Goal: Task Accomplishment & Management: Manage account settings

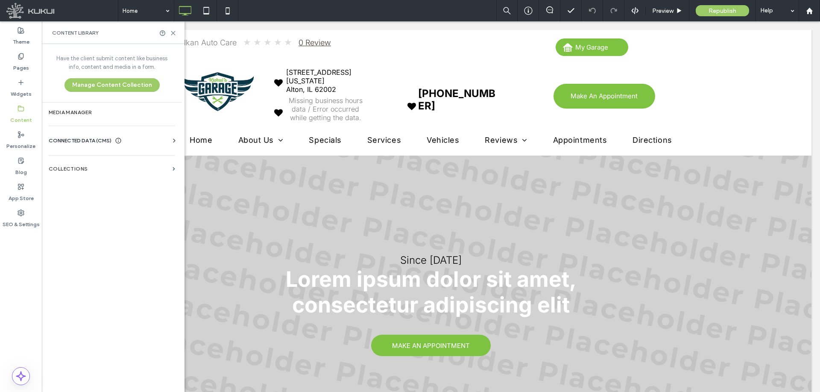
click at [97, 137] on span "CONNECTED DATA (CMS)" at bounding box center [80, 140] width 63 height 9
click at [98, 155] on section "Business Info" at bounding box center [114, 162] width 130 height 20
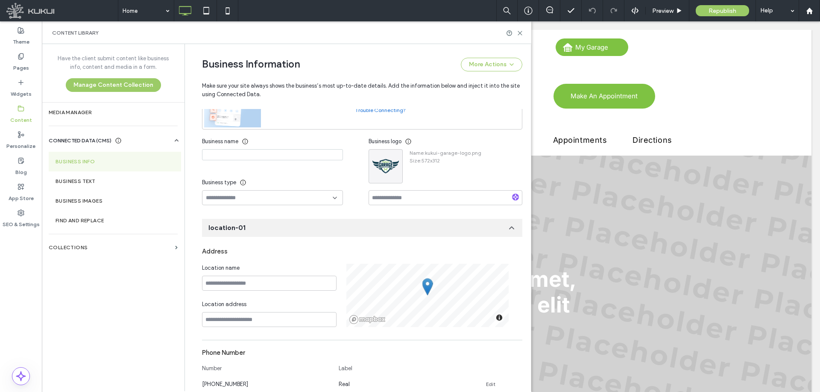
click at [258, 153] on input at bounding box center [272, 154] width 141 height 11
paste input "**********"
type input "**********"
click at [286, 193] on div at bounding box center [272, 197] width 141 height 15
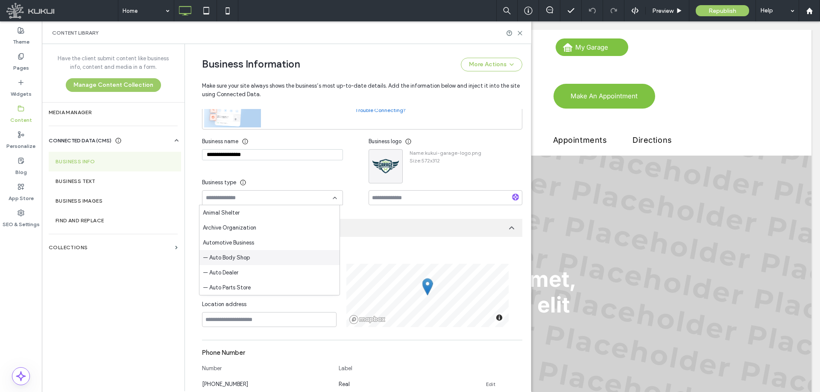
click at [262, 257] on div "— Auto Body Shop" at bounding box center [269, 257] width 140 height 15
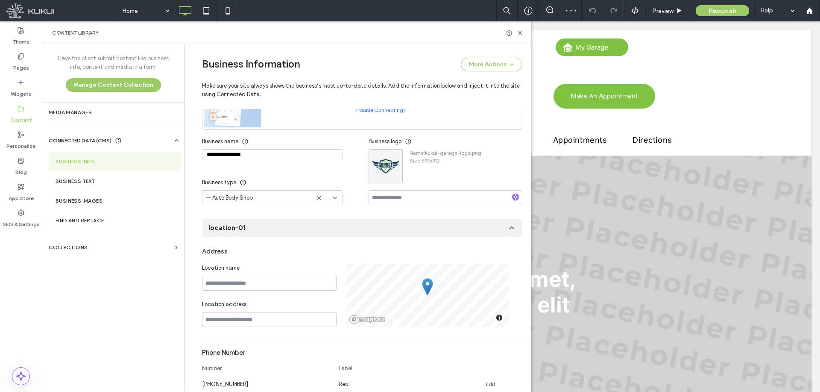
click at [264, 199] on div "— Auto Body Shop" at bounding box center [258, 197] width 104 height 9
click at [266, 271] on div "— Auto Repair" at bounding box center [269, 274] width 140 height 15
click at [393, 155] on icon "button" at bounding box center [394, 157] width 7 height 7
click at [411, 174] on span "Replace Image" at bounding box center [422, 178] width 38 height 9
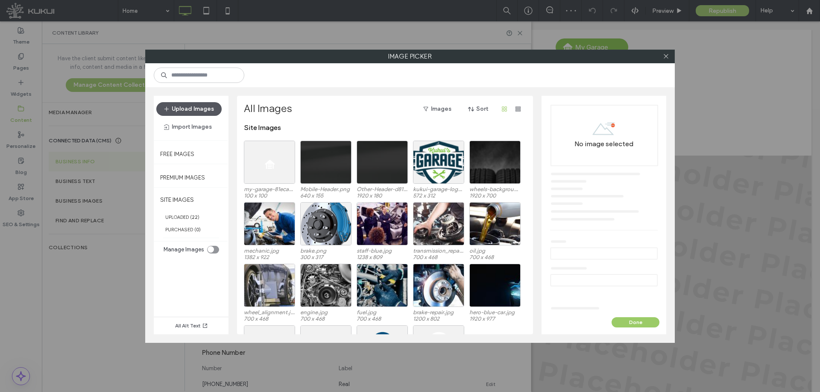
click at [205, 110] on button "Upload Images" at bounding box center [188, 109] width 65 height 14
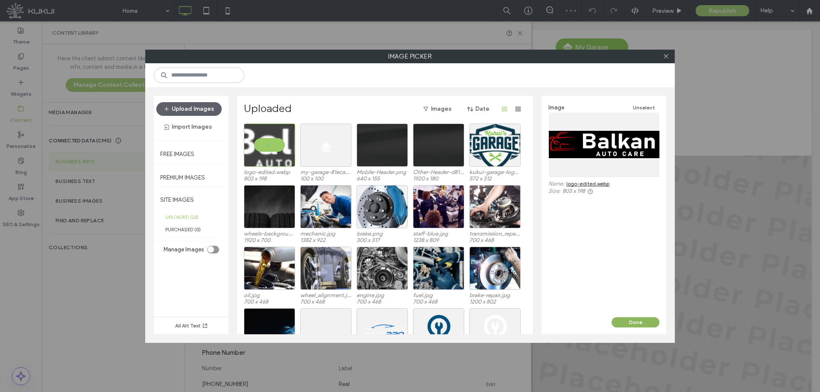
click at [646, 325] on button "Done" at bounding box center [635, 322] width 48 height 10
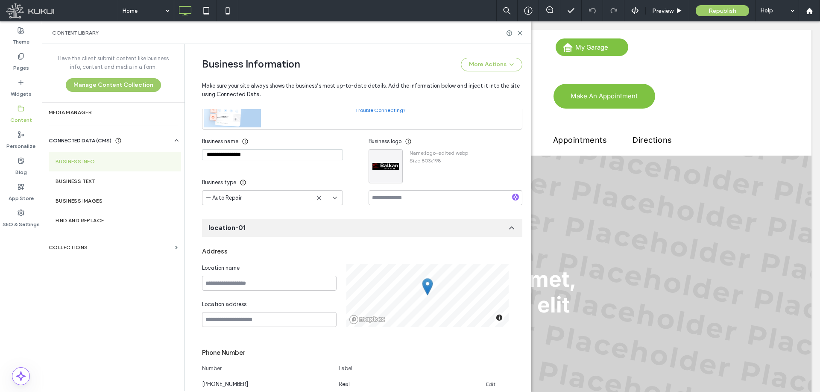
scroll to position [131, 0]
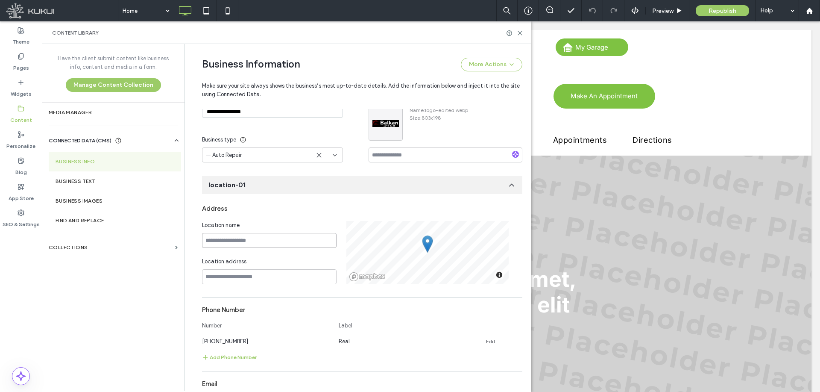
click at [263, 246] on input at bounding box center [269, 240] width 134 height 15
paste input "**********"
type input "**********"
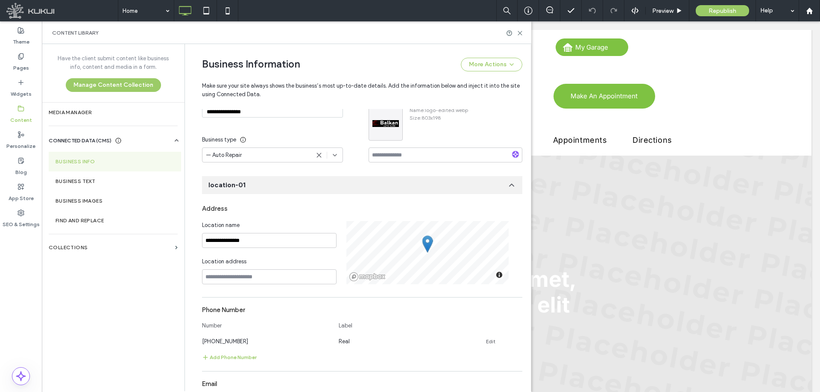
scroll to position [167, 0]
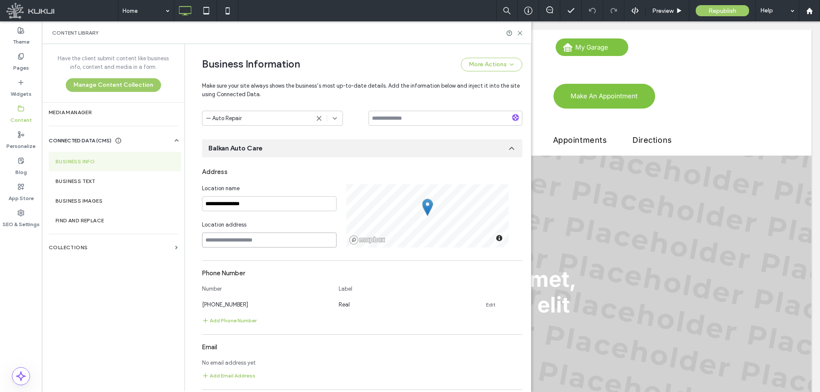
click at [269, 244] on input at bounding box center [269, 239] width 134 height 15
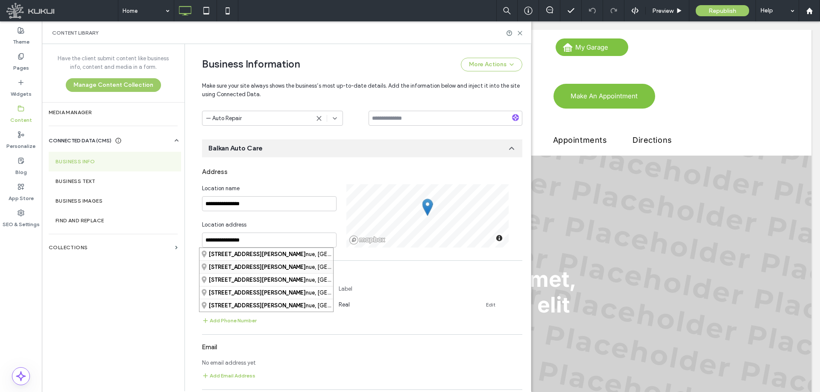
click at [287, 266] on div "[STREET_ADDRESS][PERSON_NAME][US_STATE]" at bounding box center [266, 266] width 134 height 13
type input "**********"
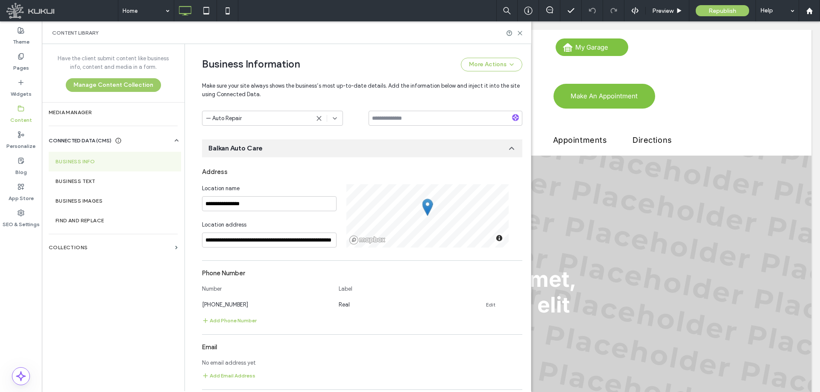
scroll to position [210, 0]
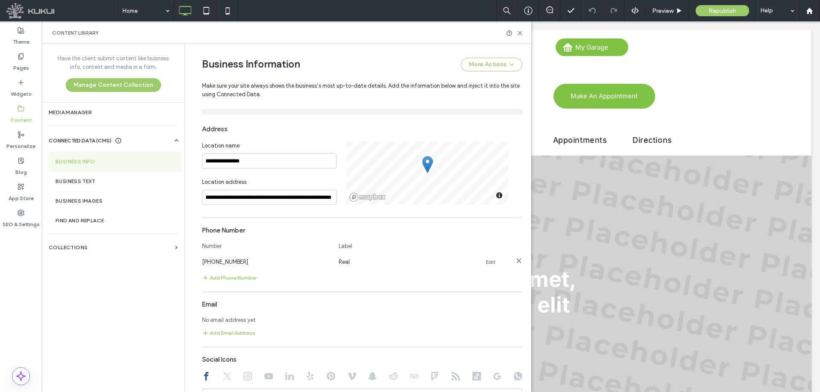
click at [486, 263] on link "Edit" at bounding box center [490, 261] width 9 height 7
click at [235, 257] on input "**********" at bounding box center [266, 260] width 128 height 15
type input "**********"
click at [357, 259] on input "****" at bounding box center [403, 260] width 128 height 15
type input "*****"
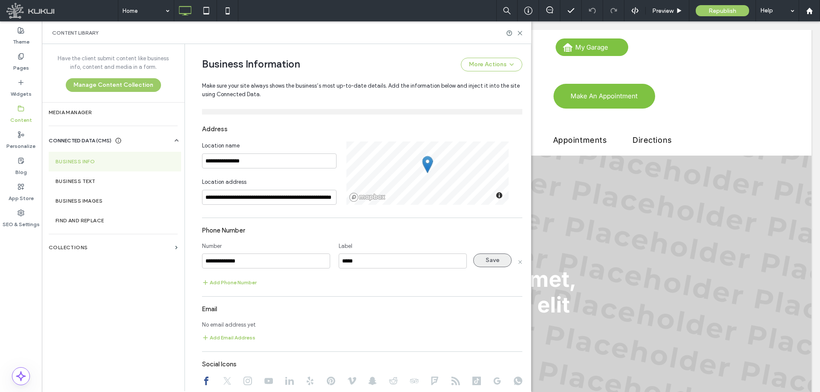
click at [485, 263] on button "Save" at bounding box center [492, 260] width 38 height 14
click at [236, 330] on button "Add Email Address" at bounding box center [228, 332] width 53 height 10
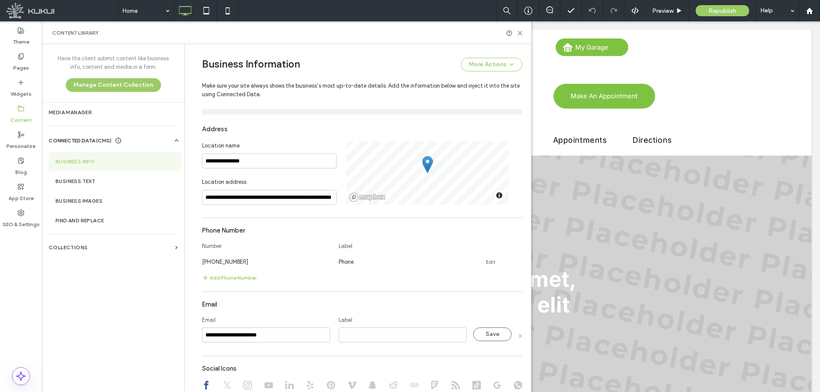
type input "**********"
type input "*****"
click at [486, 333] on button "Save" at bounding box center [492, 334] width 38 height 14
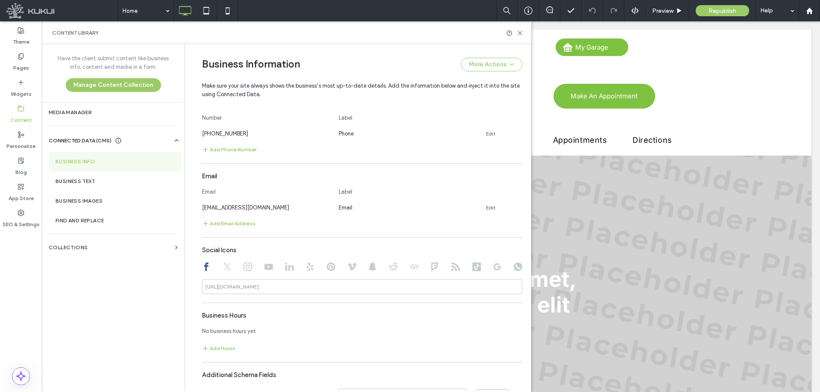
scroll to position [381, 0]
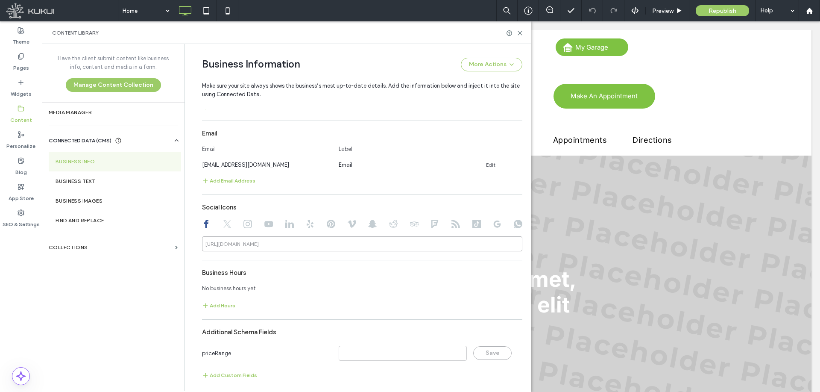
click at [298, 242] on input at bounding box center [362, 243] width 320 height 15
paste input "**********"
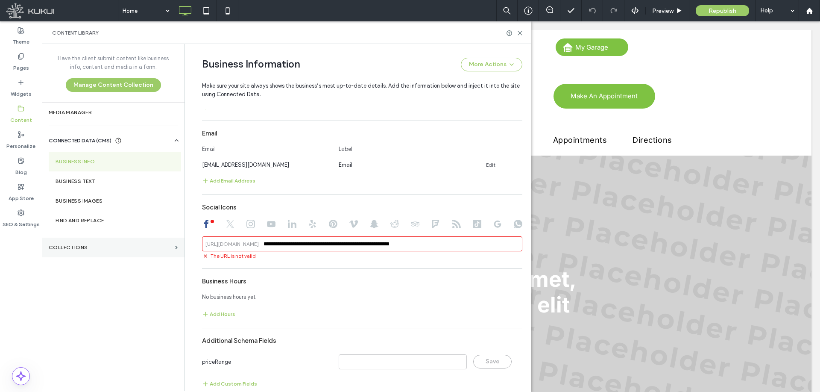
drag, startPoint x: 334, startPoint y: 244, endPoint x: 168, endPoint y: 249, distance: 166.6
click at [153, 238] on div "**********" at bounding box center [286, 217] width 489 height 347
type input "**********"
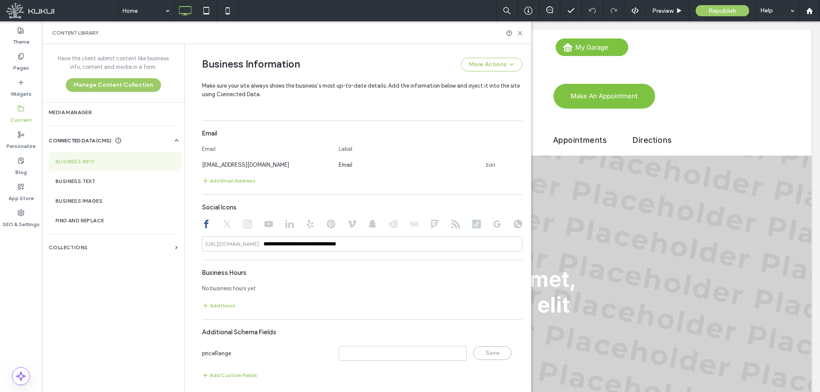
click at [285, 266] on div "Business Hours" at bounding box center [362, 272] width 320 height 16
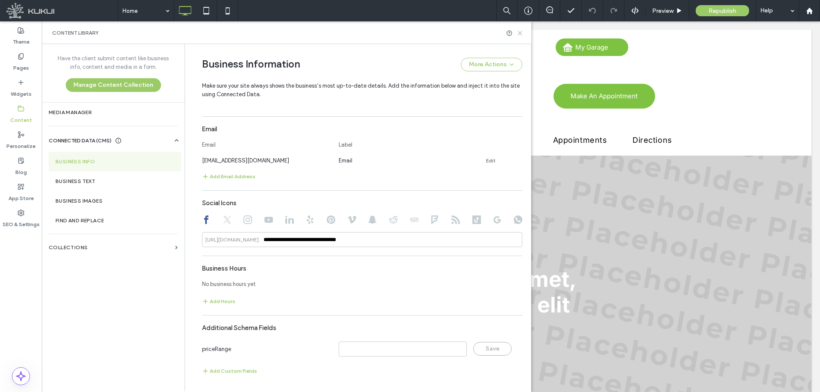
click at [523, 34] on icon at bounding box center [520, 33] width 6 height 6
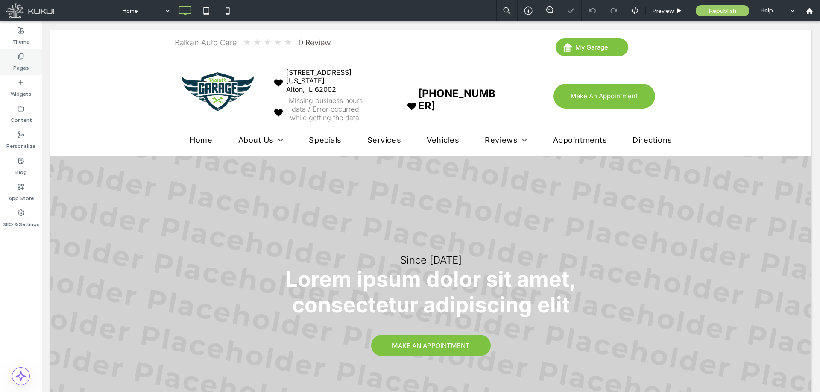
click at [26, 63] on label "Pages" at bounding box center [21, 66] width 16 height 12
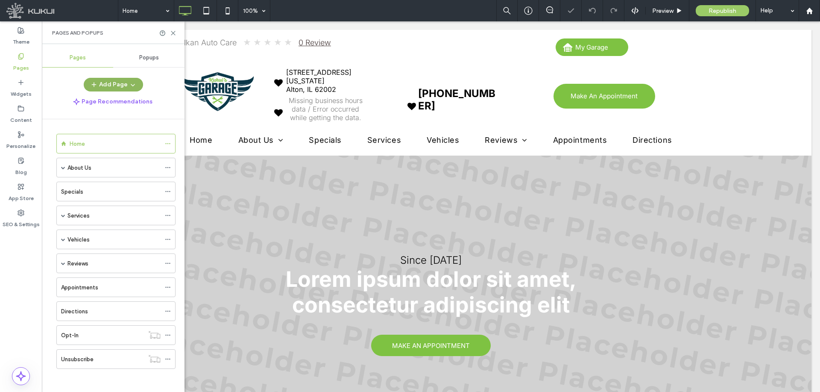
click at [107, 85] on button "Add Page" at bounding box center [113, 85] width 59 height 14
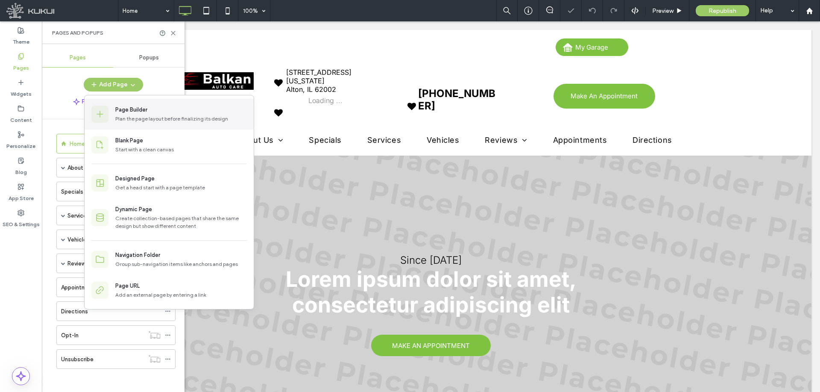
scroll to position [0, 0]
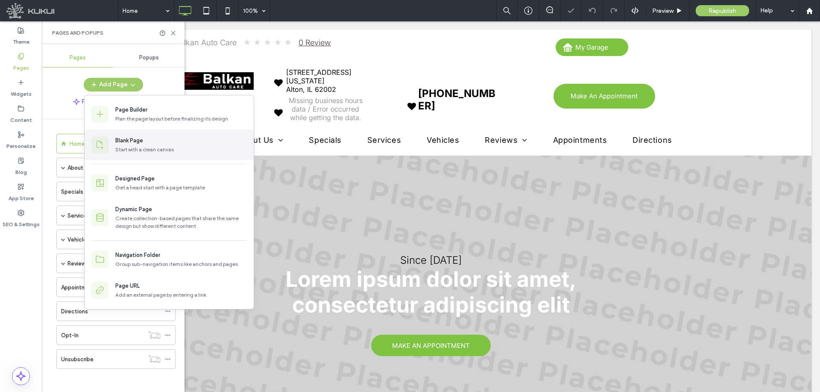
click at [137, 142] on div "Blank Page" at bounding box center [129, 140] width 28 height 9
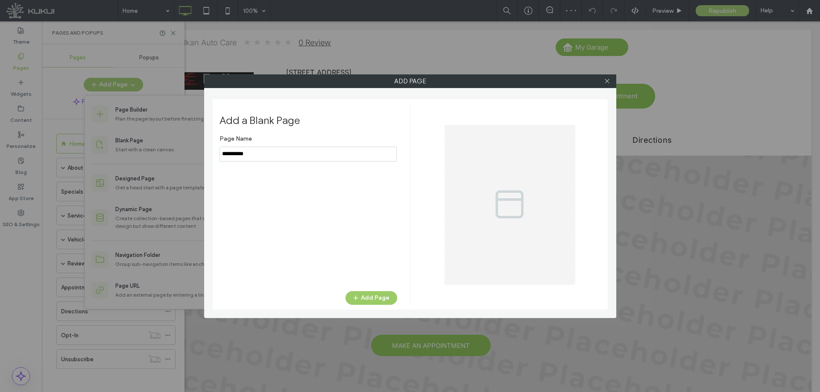
click at [280, 158] on input "notEmpty" at bounding box center [307, 153] width 177 height 15
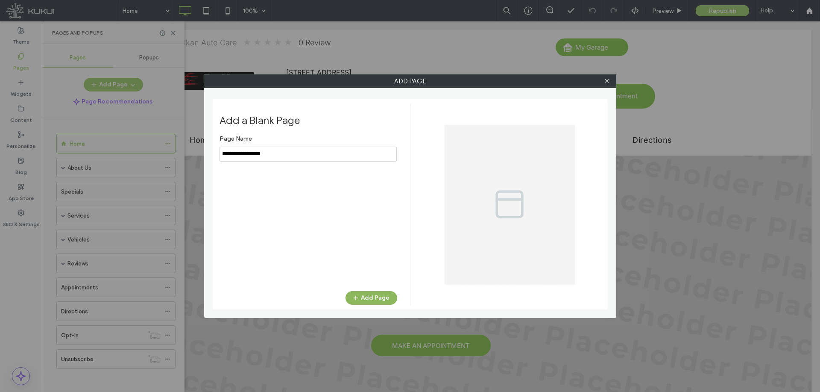
type input "**********"
click at [363, 294] on button "Add Page" at bounding box center [371, 298] width 52 height 14
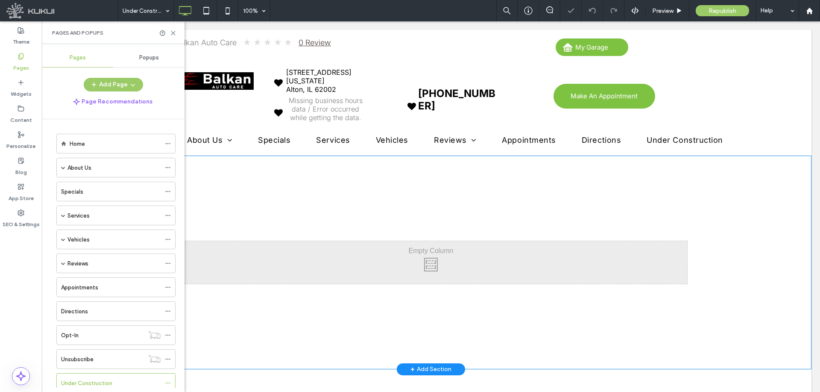
scroll to position [85, 0]
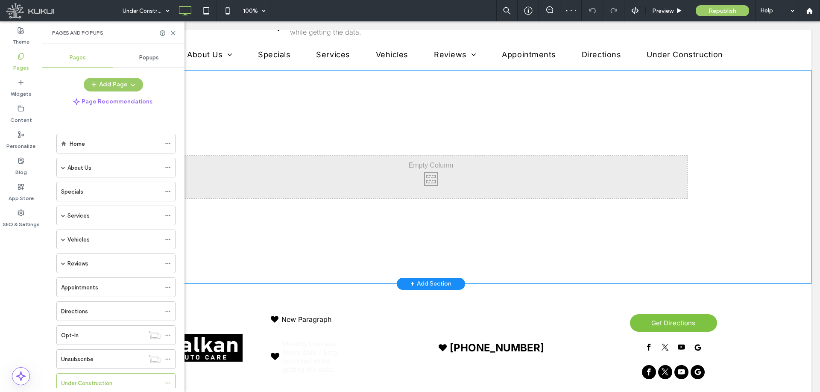
click at [420, 280] on div "+ Add Section" at bounding box center [430, 283] width 41 height 9
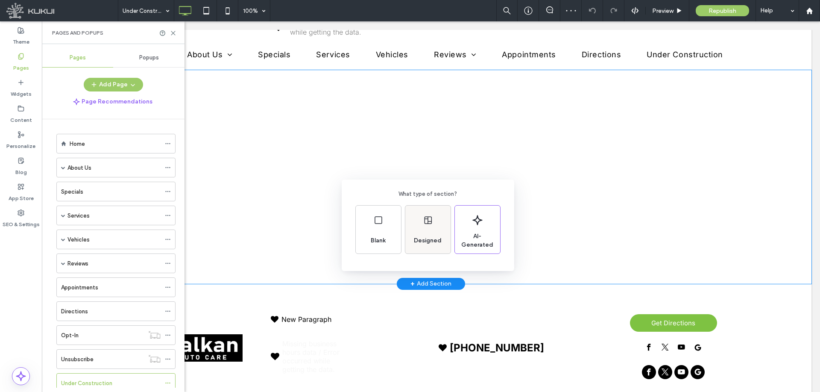
click at [432, 234] on div "Designed" at bounding box center [427, 240] width 35 height 19
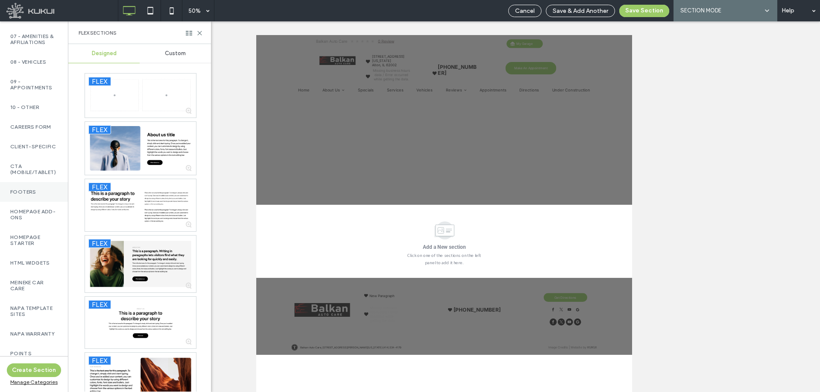
scroll to position [384, 0]
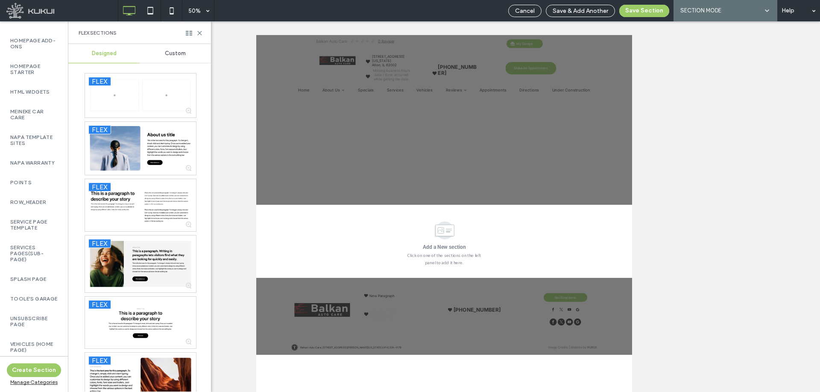
drag, startPoint x: 31, startPoint y: 295, endPoint x: 82, endPoint y: 234, distance: 78.5
click at [31, 282] on label "Splash Page" at bounding box center [33, 279] width 47 height 6
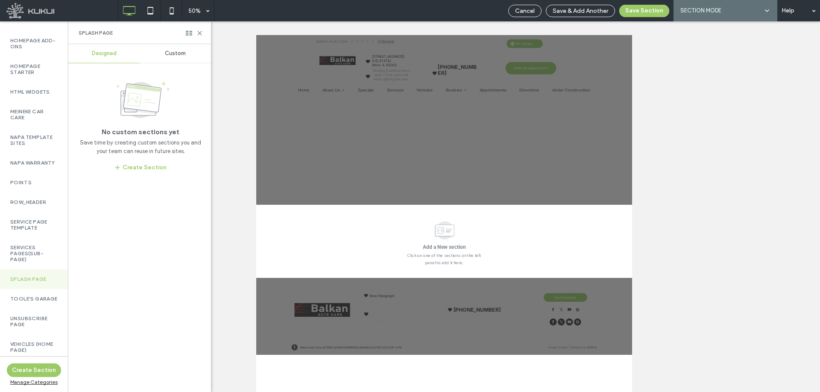
click at [181, 55] on span "Custom" at bounding box center [175, 53] width 21 height 7
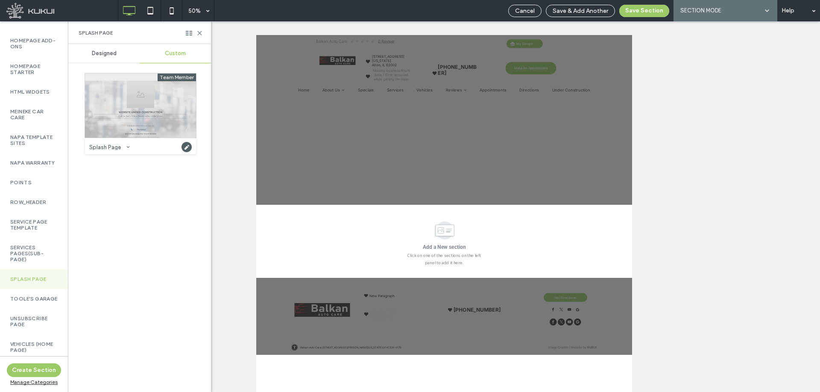
click at [136, 96] on div at bounding box center [140, 105] width 111 height 64
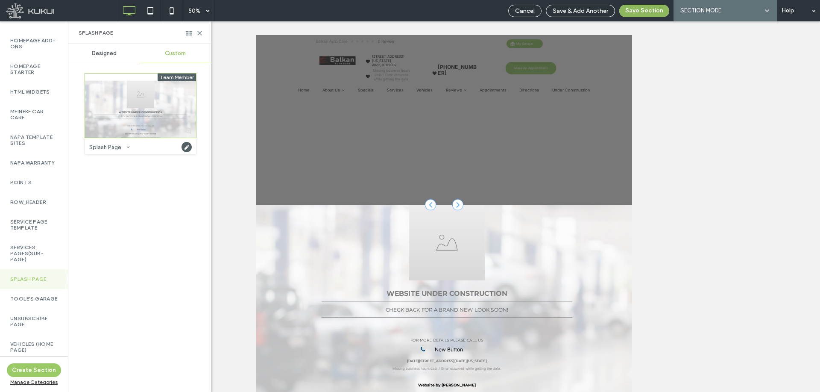
click at [643, 10] on button "Save Section" at bounding box center [644, 11] width 50 height 12
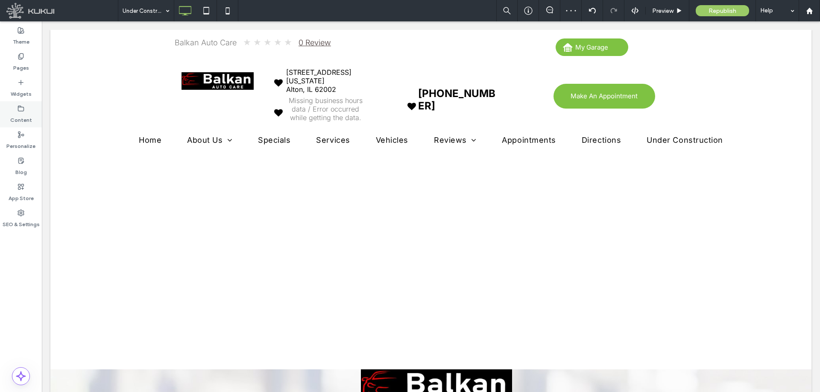
click at [29, 120] on label "Content" at bounding box center [21, 118] width 22 height 12
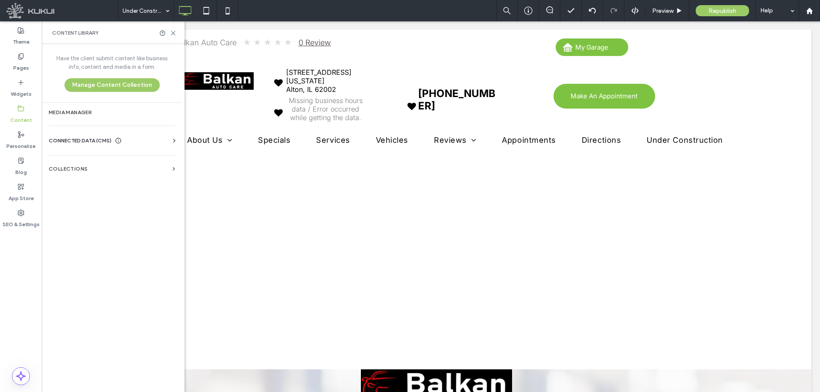
click at [95, 143] on span "CONNECTED DATA (CMS)" at bounding box center [80, 140] width 63 height 9
click at [97, 161] on label "Business Info" at bounding box center [114, 161] width 116 height 6
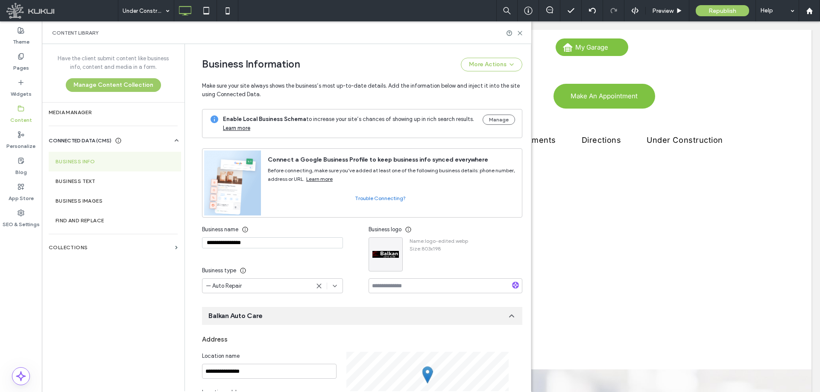
scroll to position [88, 0]
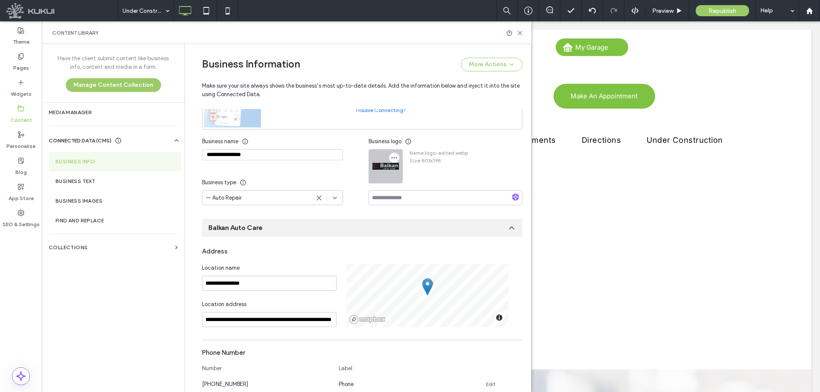
click at [393, 156] on icon "button" at bounding box center [394, 157] width 7 height 7
click at [406, 173] on div "Replace Image" at bounding box center [424, 178] width 76 height 16
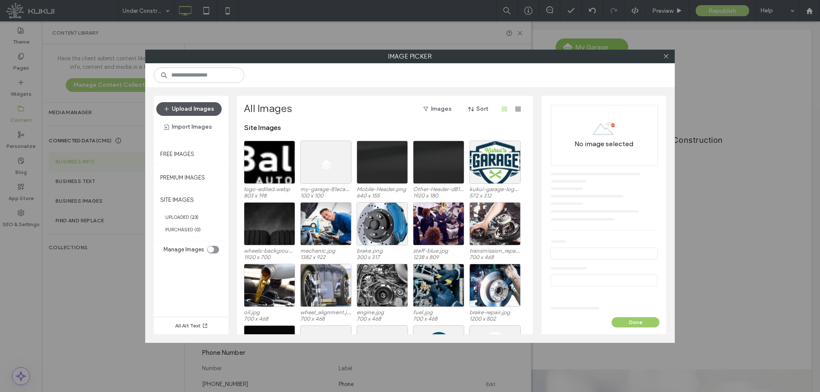
click at [201, 107] on button "Upload Images" at bounding box center [188, 109] width 65 height 14
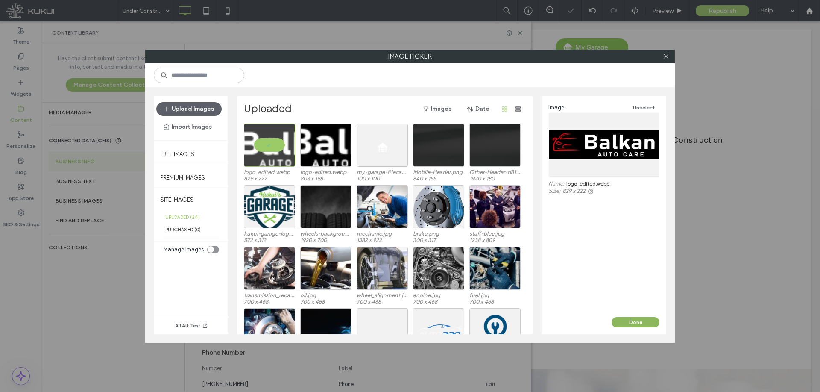
drag, startPoint x: 638, startPoint y: 324, endPoint x: 592, endPoint y: 301, distance: 51.7
click at [638, 324] on button "Done" at bounding box center [635, 322] width 48 height 10
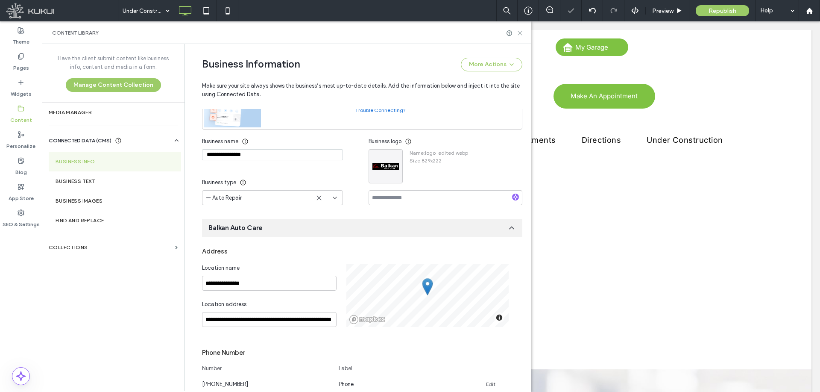
click at [521, 28] on div "Content Library" at bounding box center [286, 32] width 489 height 23
drag, startPoint x: 521, startPoint y: 32, endPoint x: 424, endPoint y: 86, distance: 111.4
click at [521, 32] on icon at bounding box center [520, 33] width 6 height 6
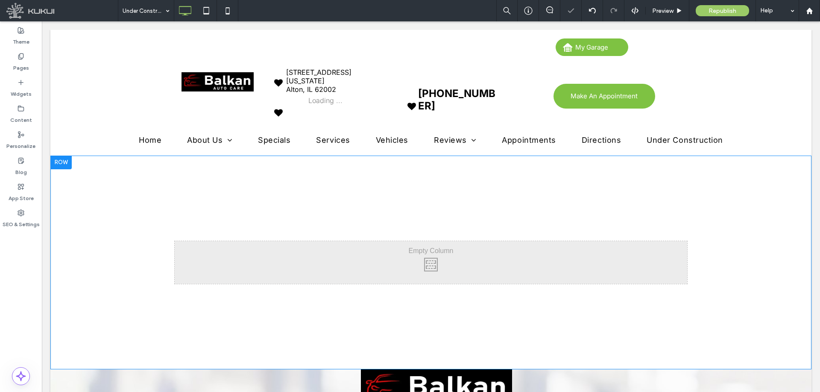
drag, startPoint x: 138, startPoint y: 214, endPoint x: 117, endPoint y: 230, distance: 25.6
click at [117, 230] on div "Click To Paste Row" at bounding box center [430, 261] width 761 height 213
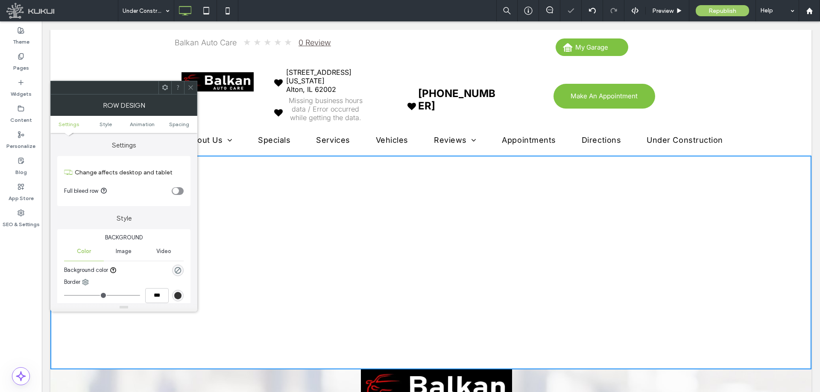
click at [191, 90] on icon at bounding box center [190, 87] width 6 height 6
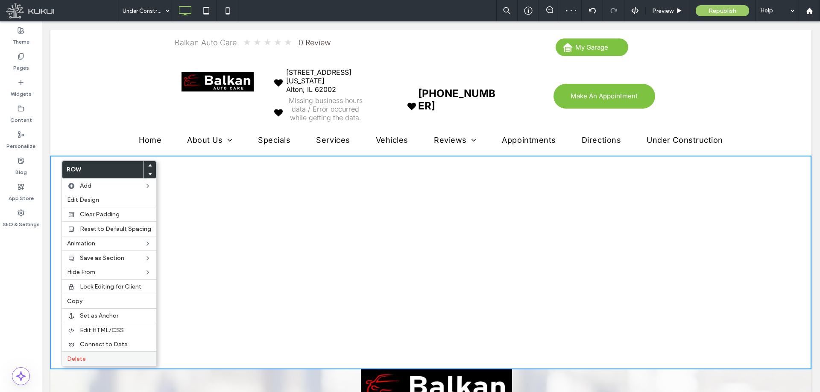
click at [112, 358] on label "Delete" at bounding box center [109, 358] width 84 height 7
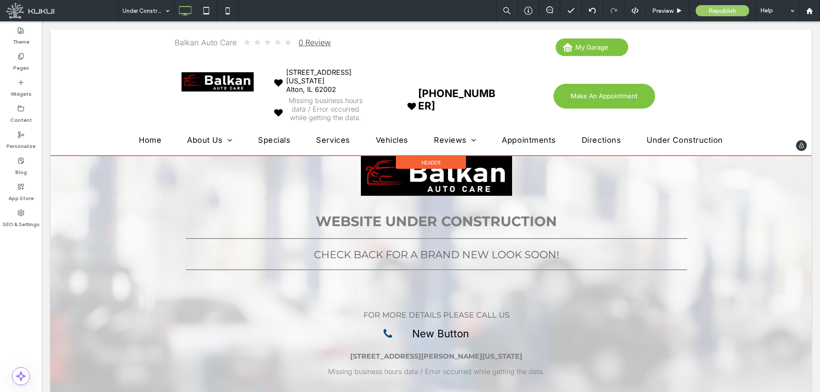
click at [421, 163] on span "Header" at bounding box center [430, 162] width 19 height 7
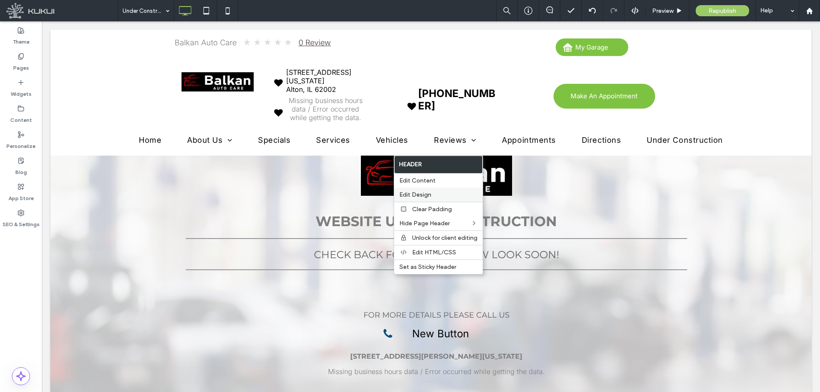
click at [425, 192] on span "Edit Design" at bounding box center [415, 194] width 32 height 7
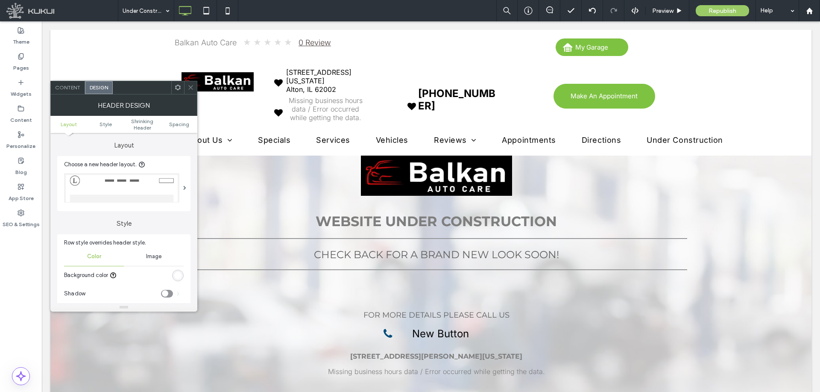
click at [68, 94] on div "Header Design" at bounding box center [123, 104] width 147 height 21
click at [70, 89] on span "Content" at bounding box center [67, 87] width 25 height 6
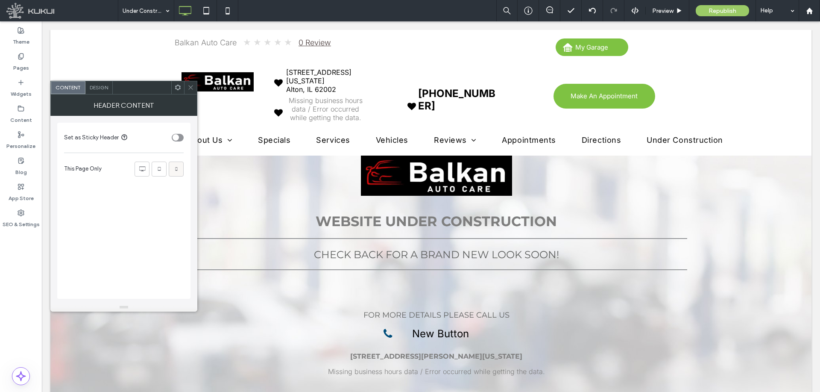
click at [174, 167] on icon at bounding box center [176, 168] width 9 height 9
click at [161, 167] on icon at bounding box center [159, 168] width 9 height 9
click at [146, 170] on icon at bounding box center [142, 168] width 9 height 9
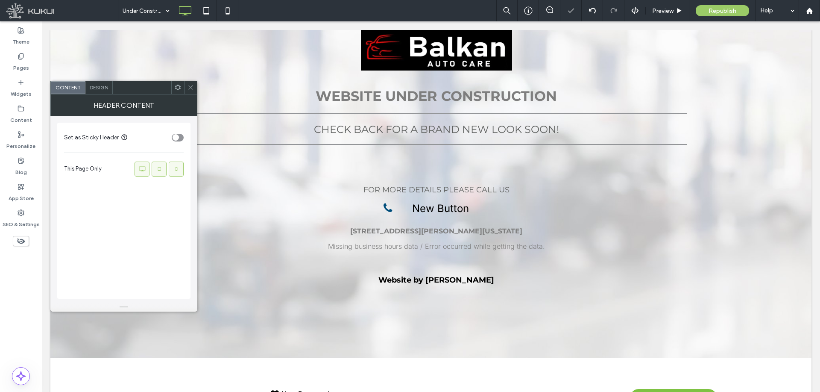
click at [192, 85] on icon at bounding box center [190, 87] width 6 height 6
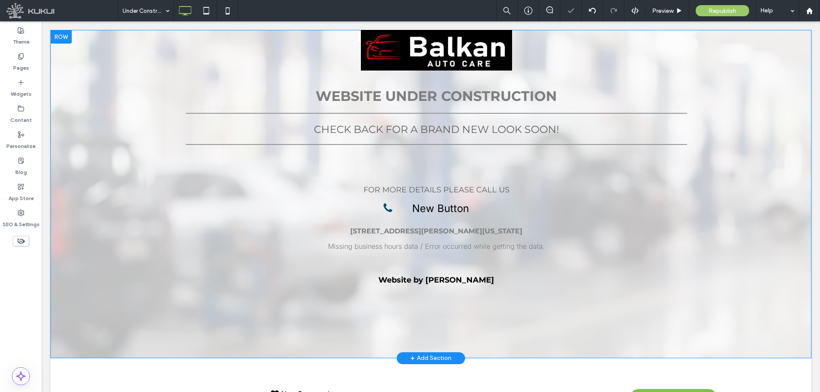
scroll to position [129, 0]
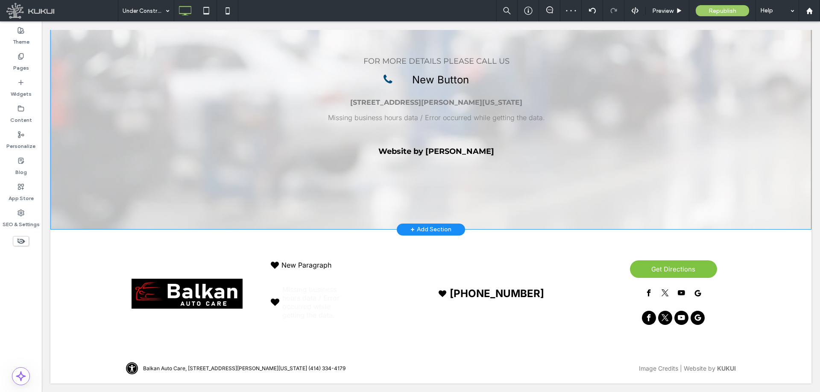
click at [431, 221] on span "Footer" at bounding box center [431, 222] width 20 height 7
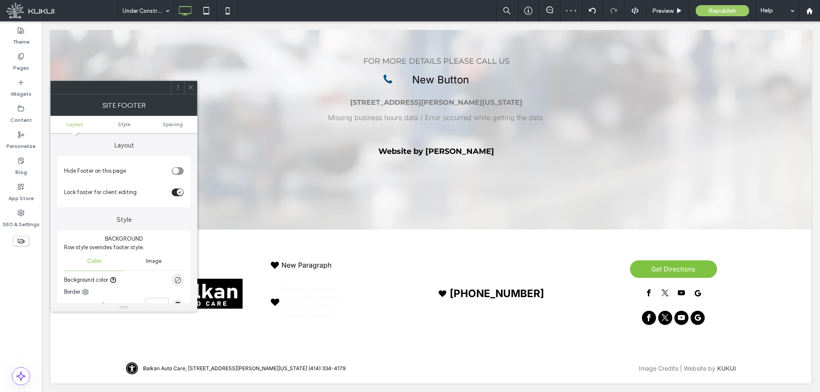
click at [176, 170] on icon "toggle" at bounding box center [175, 171] width 3 height 3
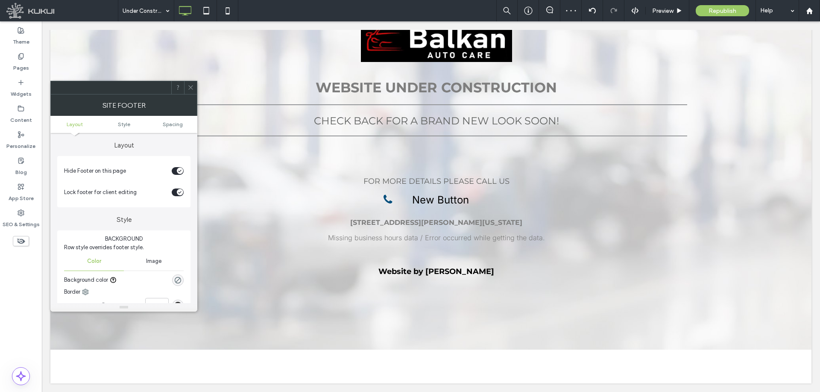
click at [194, 86] on div at bounding box center [190, 87] width 13 height 13
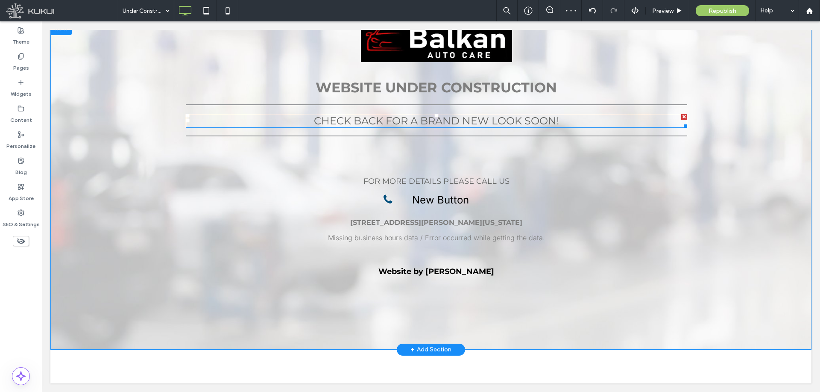
scroll to position [0, 0]
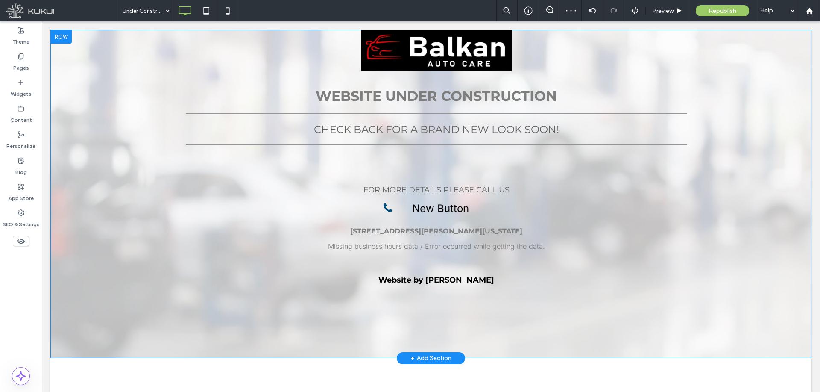
click at [96, 91] on div "WEBSITE UNDER CONSTRUCTION CHECK BACK FOR A BRAND NEW LOOK SOON! FOR MORE DETAI…" at bounding box center [430, 194] width 761 height 328
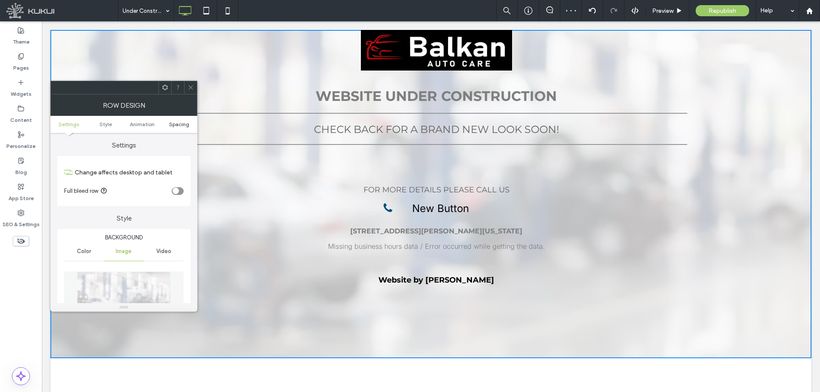
click at [188, 123] on span "Spacing" at bounding box center [179, 124] width 20 height 6
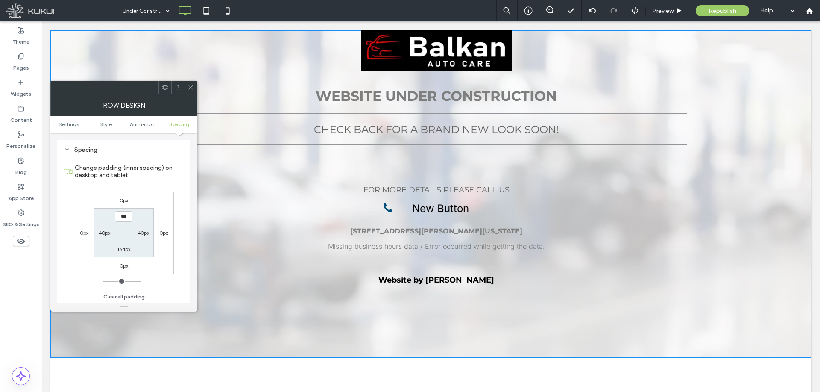
scroll to position [513, 0]
type input "****"
type input "**"
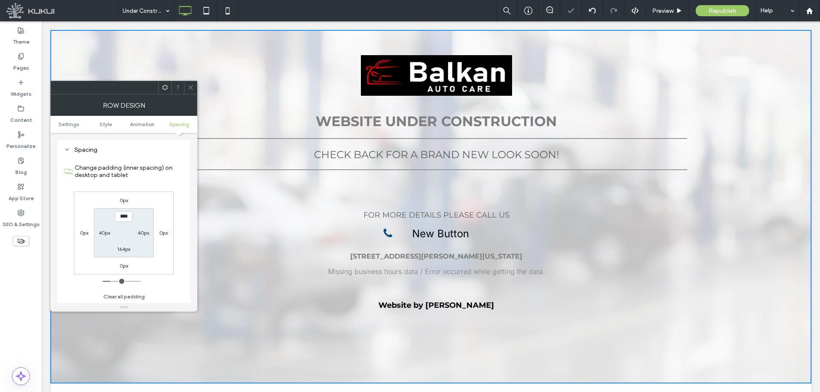
type input "****"
type input "**"
type input "****"
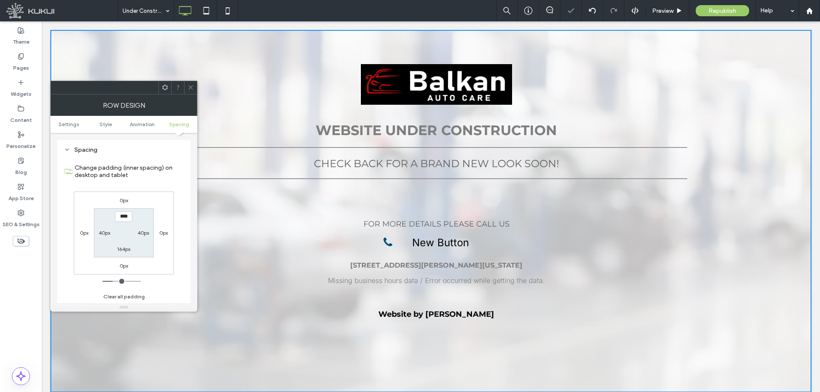
click at [114, 281] on input "range" at bounding box center [121, 281] width 38 height 1
click at [125, 251] on label "164px" at bounding box center [123, 249] width 13 height 6
type input "***"
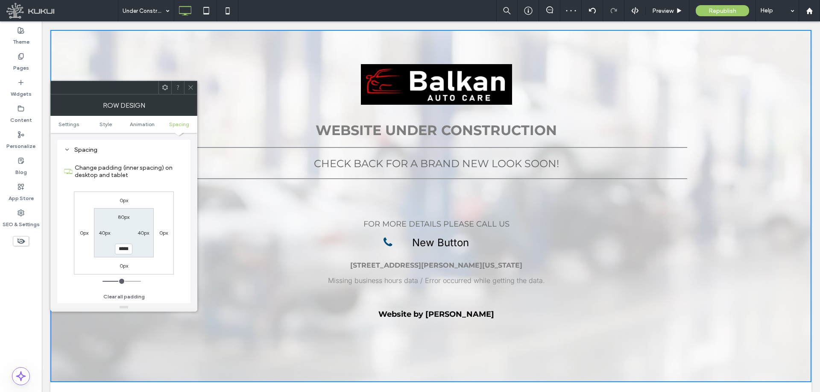
click at [120, 281] on input "range" at bounding box center [121, 281] width 38 height 1
click at [126, 254] on section "80px 40px ***** 40px" at bounding box center [123, 232] width 59 height 49
click at [124, 251] on input "*****" at bounding box center [124, 248] width 18 height 11
type input "*****"
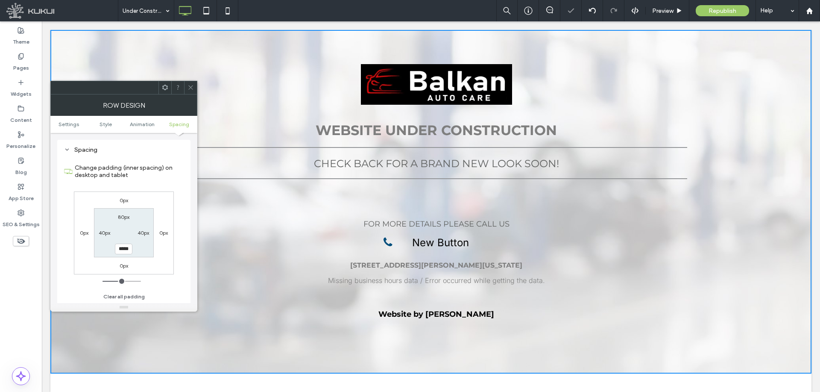
click at [118, 281] on input "range" at bounding box center [121, 281] width 38 height 1
click at [126, 216] on label "80px" at bounding box center [124, 216] width 12 height 6
type input "**"
type input "*****"
type input "***"
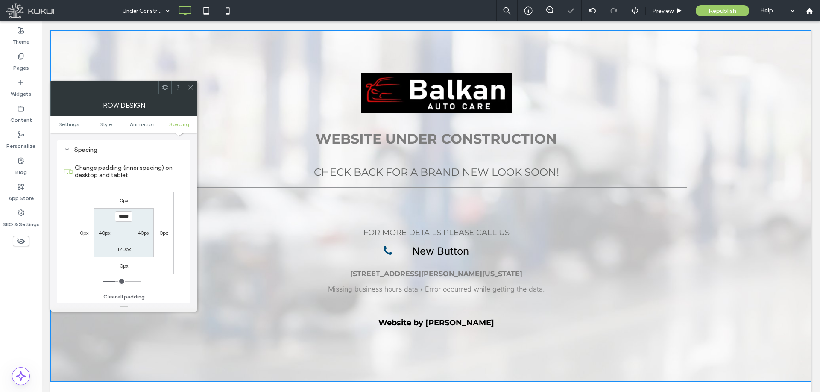
click at [118, 281] on input "range" at bounding box center [121, 281] width 38 height 1
click at [190, 89] on icon at bounding box center [190, 87] width 6 height 6
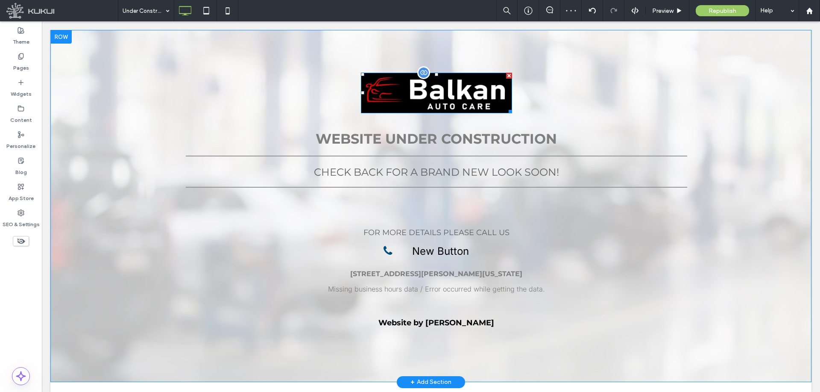
click at [404, 89] on img at bounding box center [436, 93] width 151 height 41
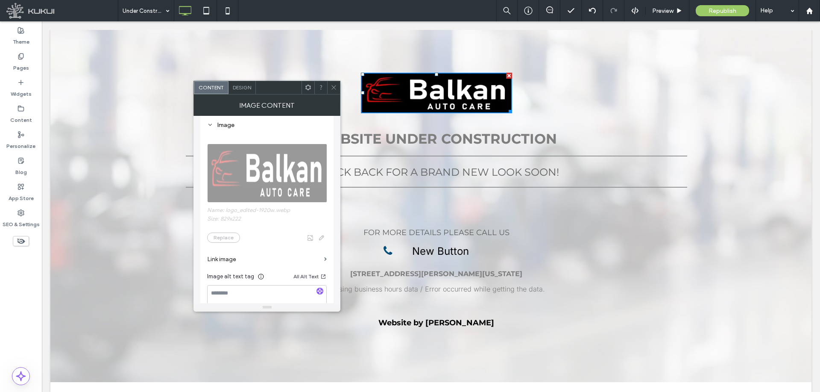
scroll to position [85, 0]
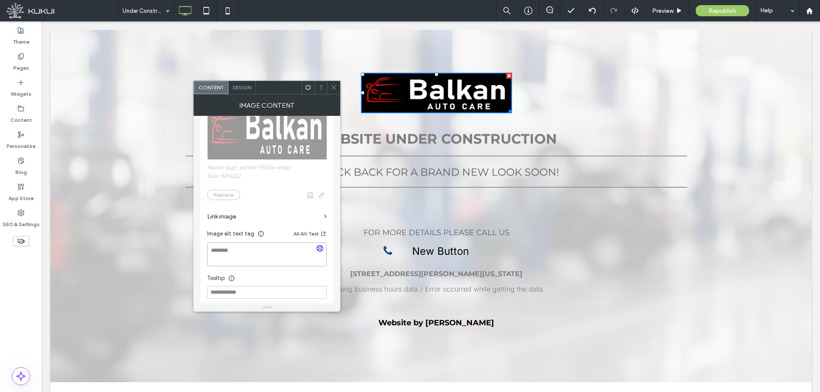
click at [268, 249] on textarea at bounding box center [267, 254] width 120 height 24
type textarea "**********"
click at [204, 259] on div "**********" at bounding box center [266, 202] width 133 height 260
click at [333, 87] on use at bounding box center [334, 87] width 4 height 4
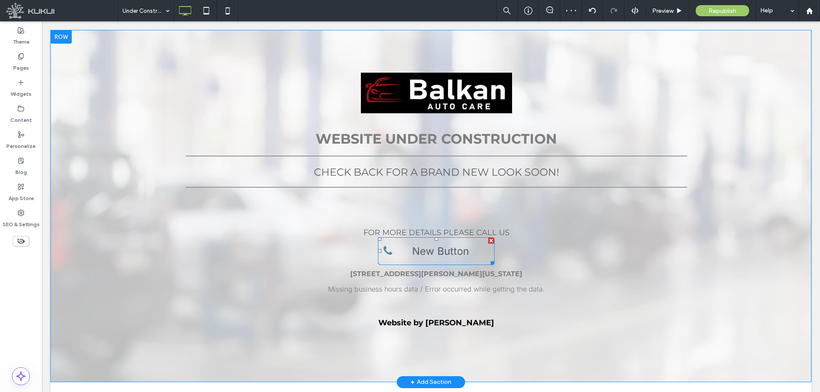
click at [414, 248] on span "New Button" at bounding box center [440, 250] width 63 height 21
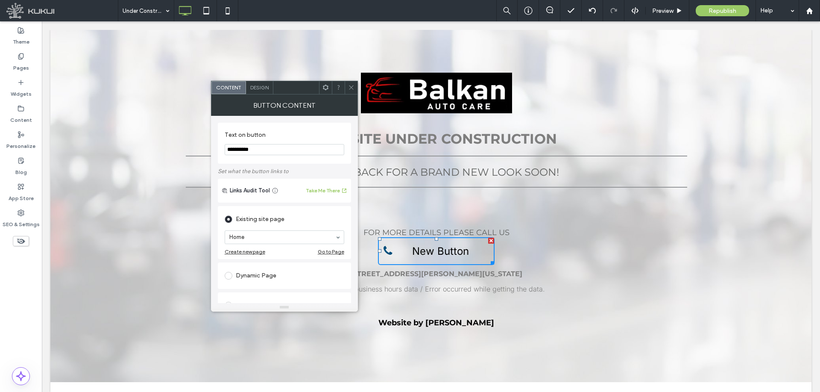
click at [322, 152] on input "**********" at bounding box center [285, 149] width 120 height 11
paste input "****"
type input "**********"
drag, startPoint x: 312, startPoint y: 169, endPoint x: 277, endPoint y: 212, distance: 55.3
click at [312, 169] on label "Set what the button links to" at bounding box center [284, 171] width 133 height 15
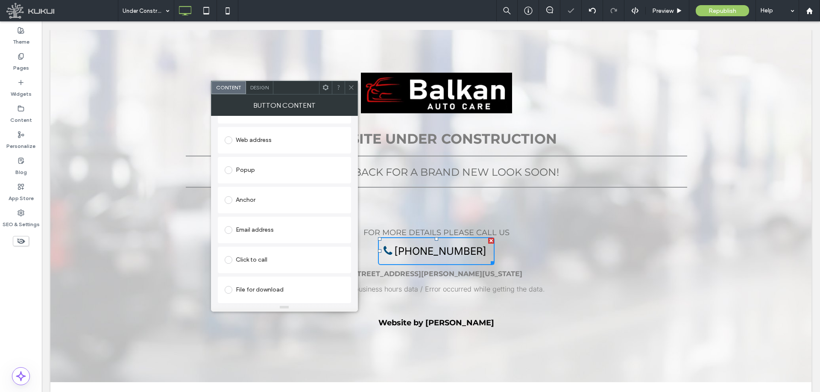
click at [259, 256] on div "Click to call" at bounding box center [285, 260] width 120 height 14
click at [258, 274] on label "Click to call is only active on devices that support direct calling" at bounding box center [285, 274] width 120 height 17
click at [258, 283] on label "Click to call is only active on devices that support direct calling" at bounding box center [285, 274] width 120 height 17
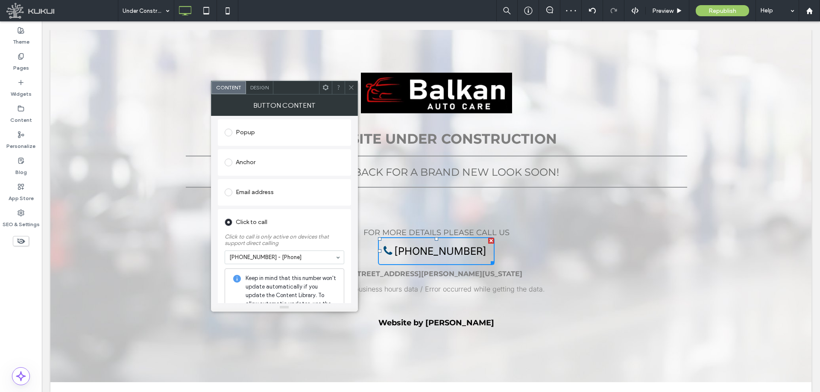
click at [351, 86] on icon at bounding box center [351, 87] width 6 height 6
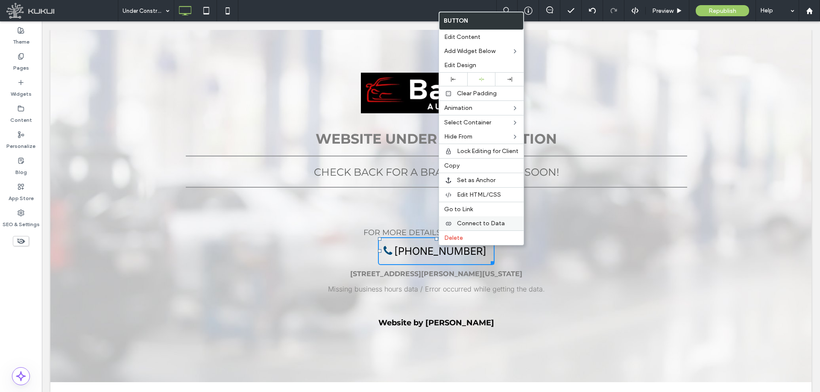
click at [456, 224] on div "Connect to Data" at bounding box center [481, 223] width 85 height 14
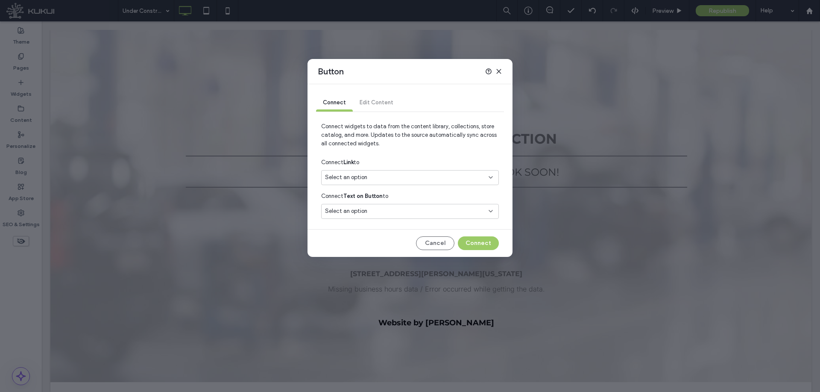
click at [359, 181] on span "Select an option" at bounding box center [346, 177] width 42 height 9
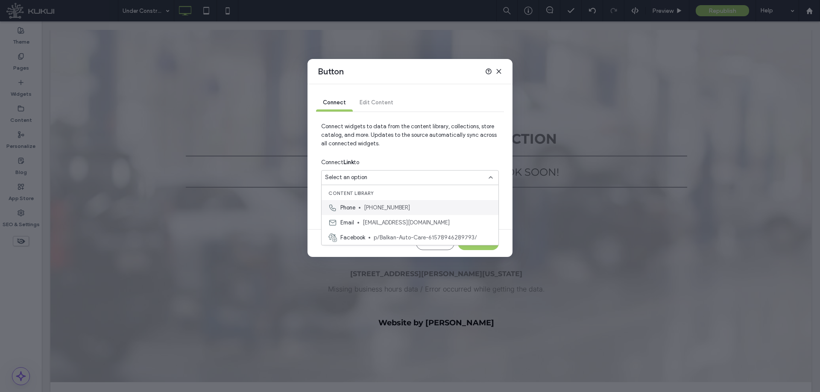
click at [363, 205] on div "Phone [PHONE_NUMBER]" at bounding box center [410, 207] width 177 height 15
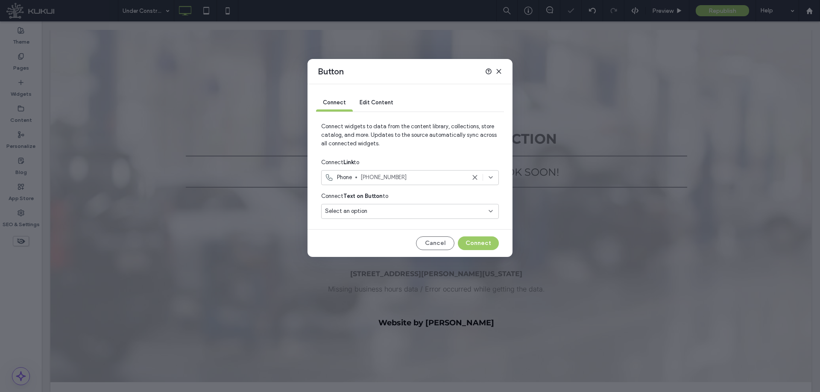
click at [365, 210] on span "Select an option" at bounding box center [346, 211] width 42 height 9
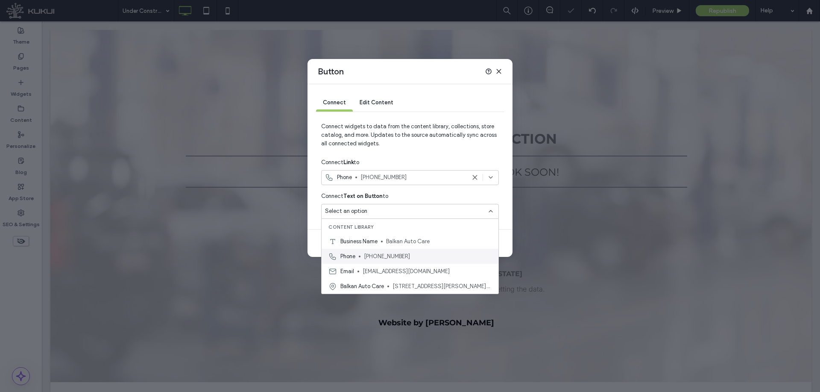
click at [365, 253] on span "[PHONE_NUMBER]" at bounding box center [428, 256] width 128 height 9
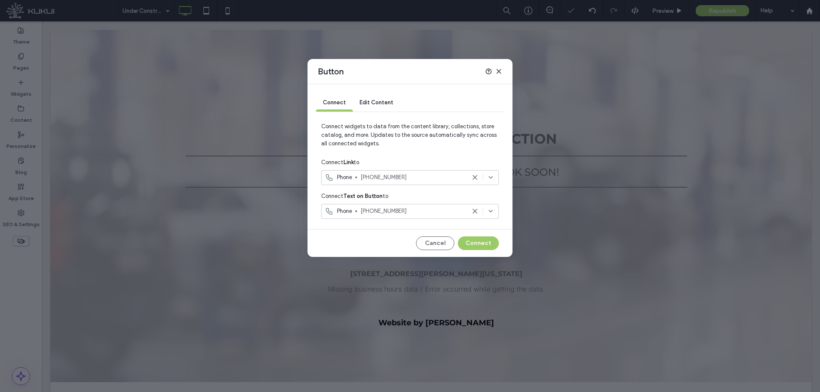
click at [456, 243] on div "Cancel Connect" at bounding box center [410, 243] width 178 height 14
drag, startPoint x: 464, startPoint y: 243, endPoint x: 374, endPoint y: 233, distance: 90.6
click at [464, 243] on button "Connect" at bounding box center [478, 243] width 41 height 14
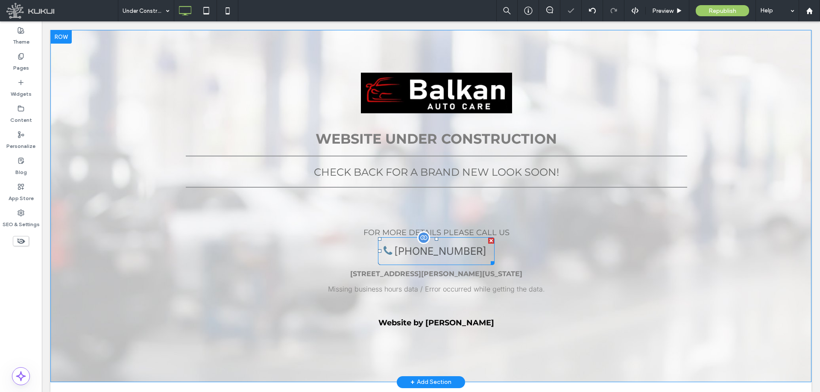
drag, startPoint x: 417, startPoint y: 252, endPoint x: 409, endPoint y: 253, distance: 8.6
click at [417, 252] on span "[PHONE_NUMBER]" at bounding box center [440, 250] width 98 height 21
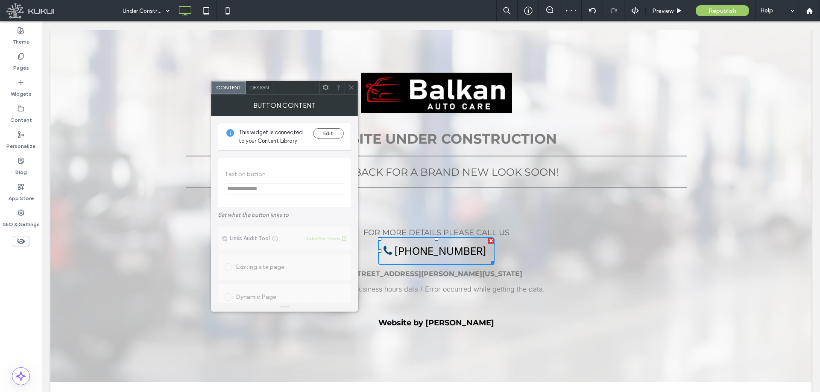
click at [260, 90] on span "Design" at bounding box center [259, 87] width 18 height 6
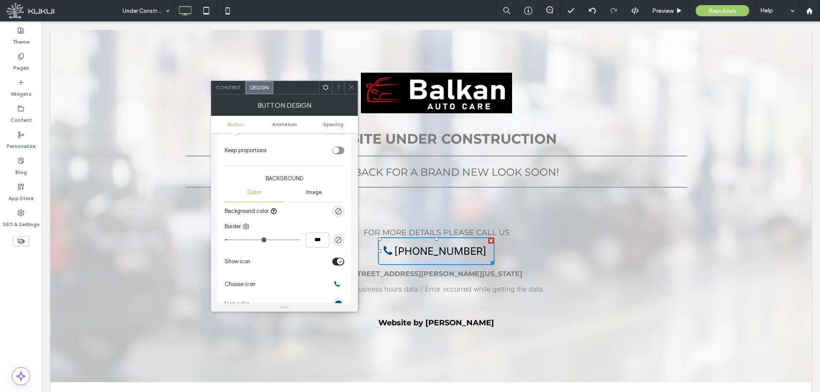
scroll to position [0, 0]
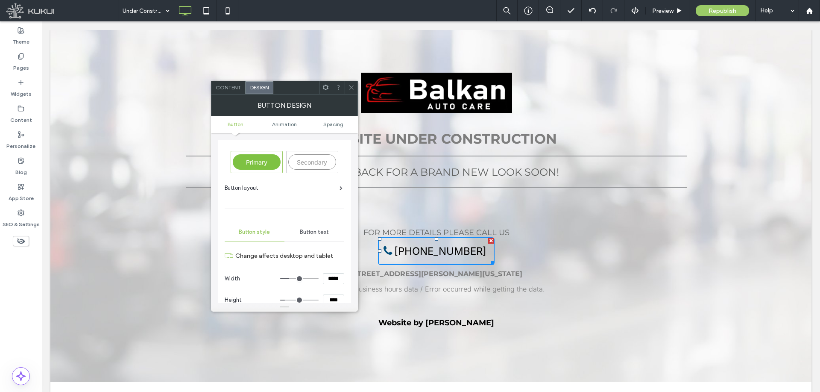
click at [327, 235] on div "Button text" at bounding box center [314, 231] width 60 height 19
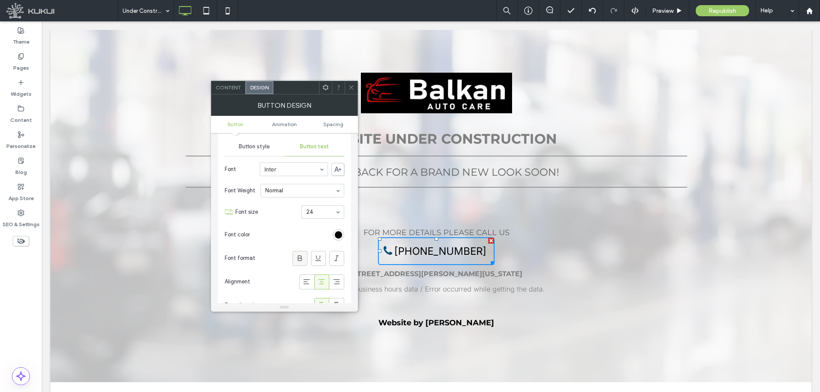
click at [302, 253] on span at bounding box center [299, 258] width 9 height 14
click at [350, 91] on span at bounding box center [351, 87] width 6 height 13
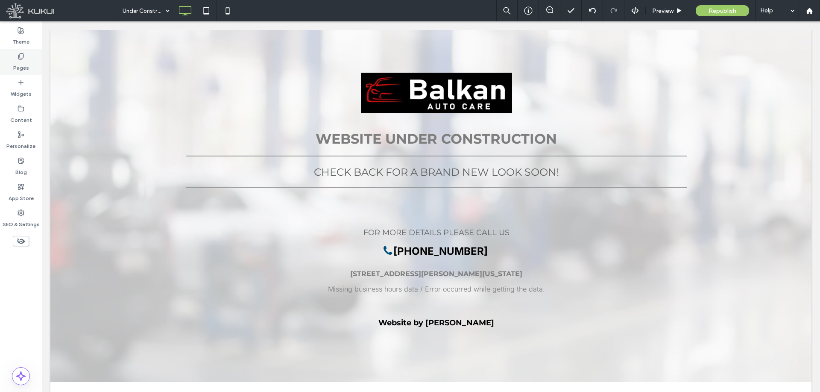
click at [24, 66] on label "Pages" at bounding box center [21, 66] width 16 height 12
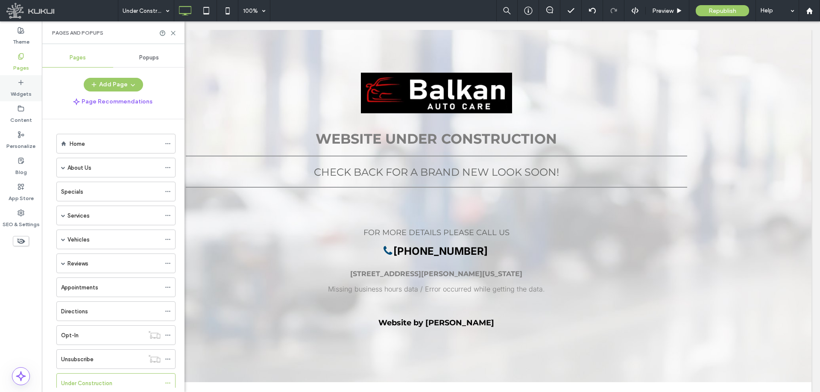
click at [18, 96] on label "Widgets" at bounding box center [21, 92] width 21 height 12
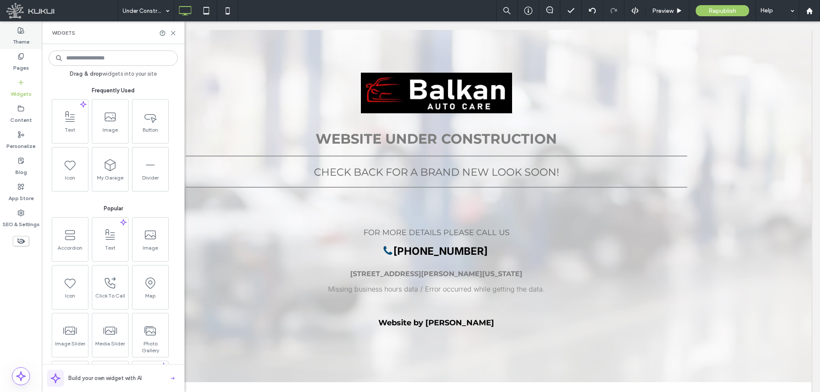
click at [19, 38] on label "Theme" at bounding box center [21, 40] width 17 height 12
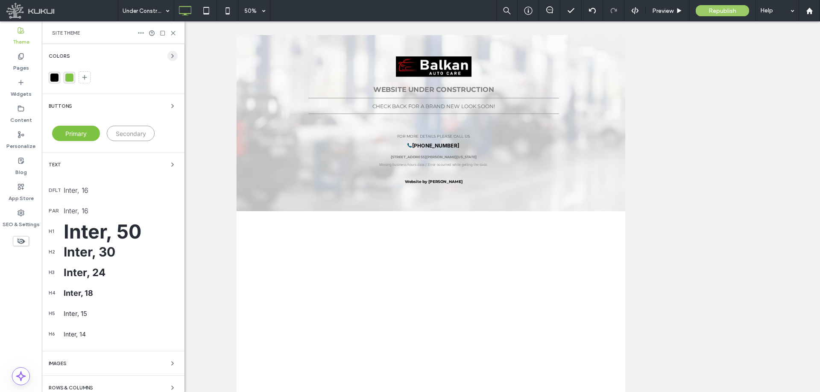
click at [169, 58] on icon "button" at bounding box center [172, 56] width 7 height 7
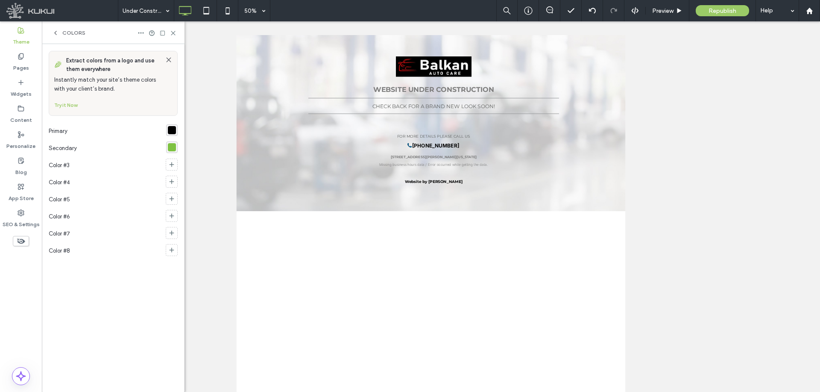
click at [172, 148] on div "rgba(126, 194, 66, 1)" at bounding box center [172, 147] width 8 height 8
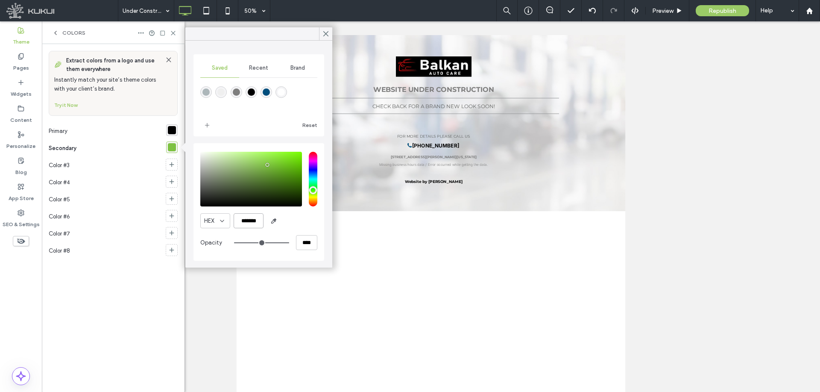
click at [247, 218] on input "*******" at bounding box center [249, 220] width 30 height 15
paste input "color picker textbox"
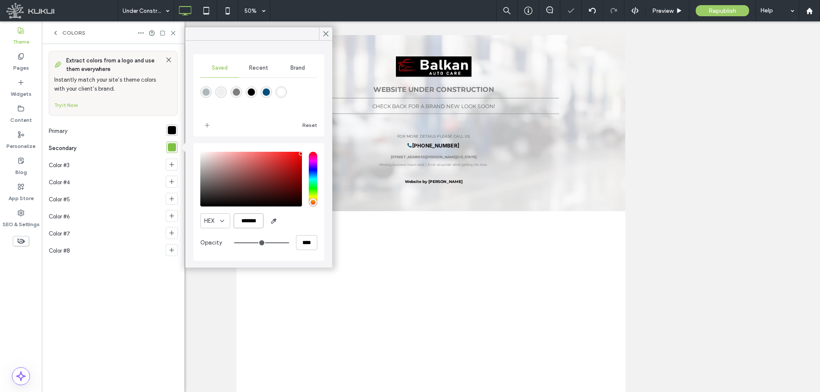
type input "*******"
click at [293, 219] on div "HEX *******" at bounding box center [258, 220] width 117 height 15
click at [210, 128] on span "add color" at bounding box center [207, 125] width 14 height 14
drag, startPoint x: 178, startPoint y: 0, endPoint x: 277, endPoint y: 33, distance: 104.1
click at [324, 35] on use at bounding box center [326, 34] width 4 height 5
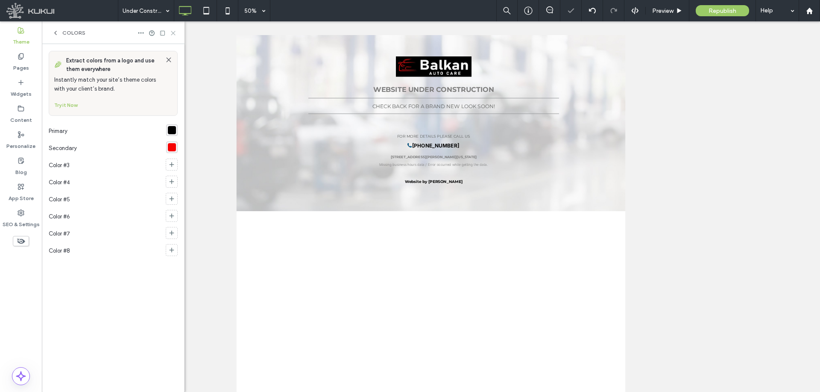
click at [176, 33] on icon at bounding box center [173, 33] width 6 height 6
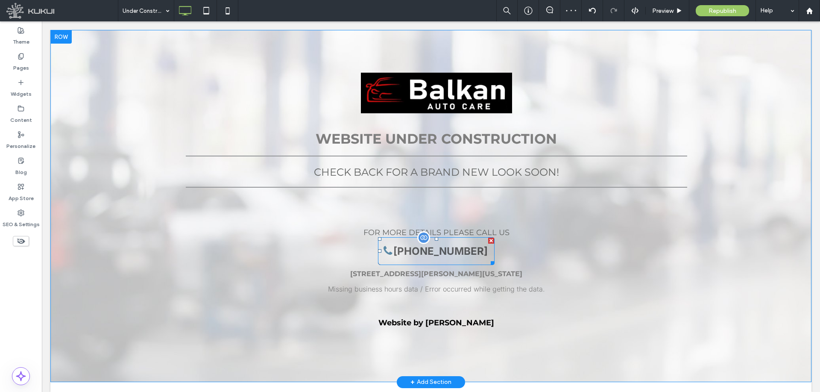
click at [397, 256] on span "[PHONE_NUMBER]" at bounding box center [440, 250] width 100 height 21
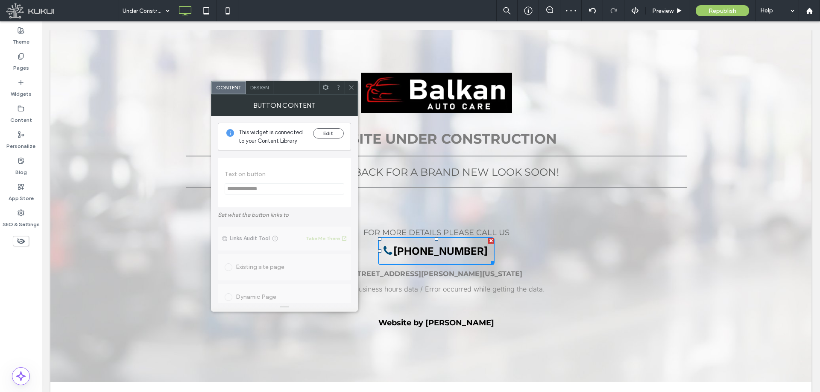
click at [268, 90] on span "Design" at bounding box center [259, 87] width 18 height 6
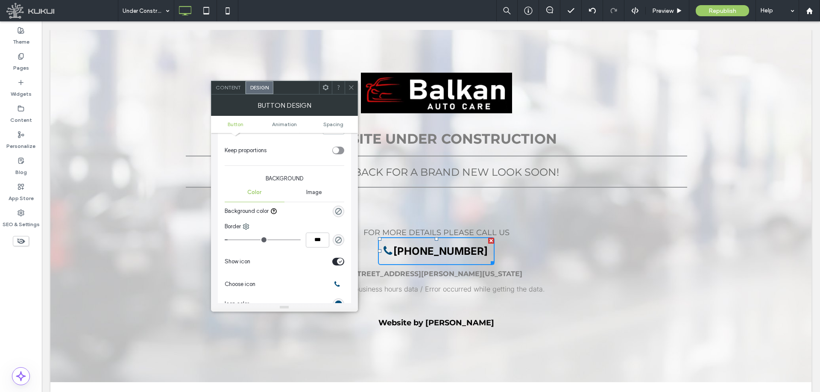
scroll to position [213, 0]
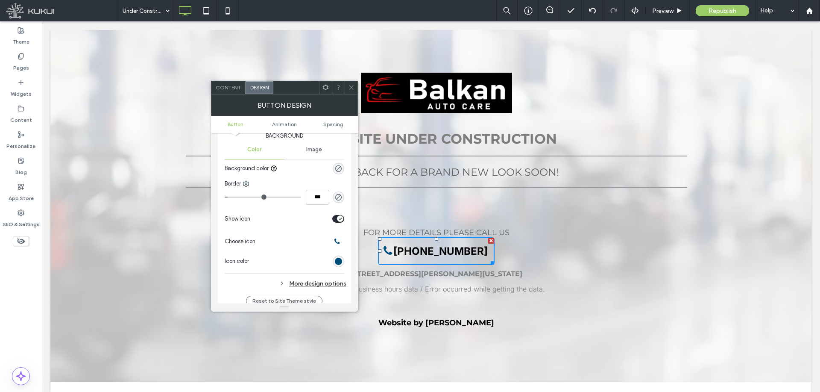
click at [340, 256] on div "rgb(0, 78, 124)" at bounding box center [339, 261] width 12 height 12
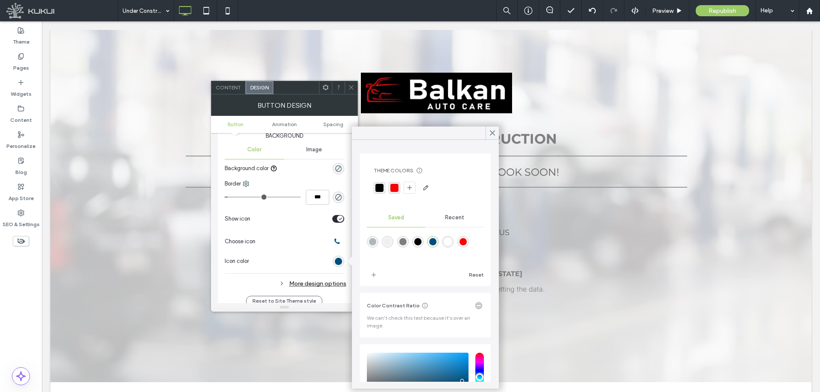
click at [393, 186] on div "rgba(246, 3, 3, 1)" at bounding box center [394, 188] width 8 height 8
click at [349, 88] on icon at bounding box center [351, 87] width 6 height 6
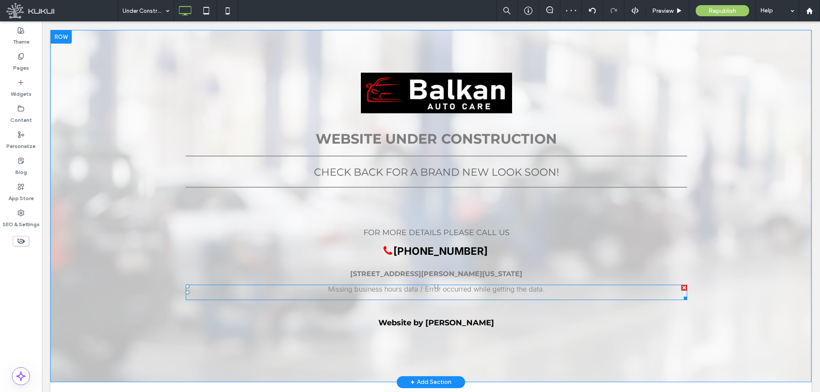
click at [353, 290] on span at bounding box center [436, 291] width 501 height 15
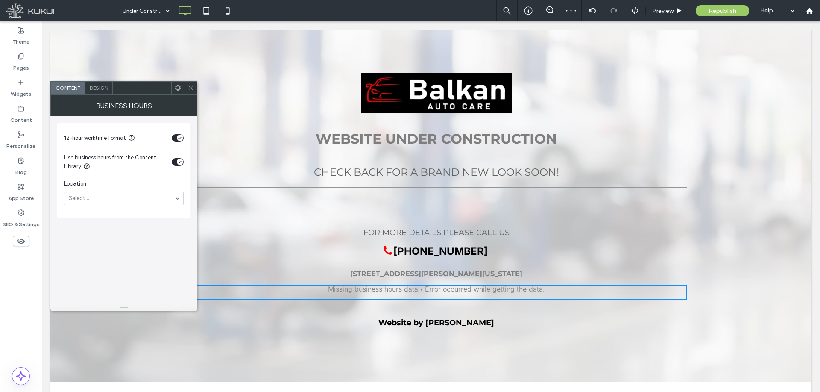
click at [195, 89] on div at bounding box center [190, 88] width 13 height 13
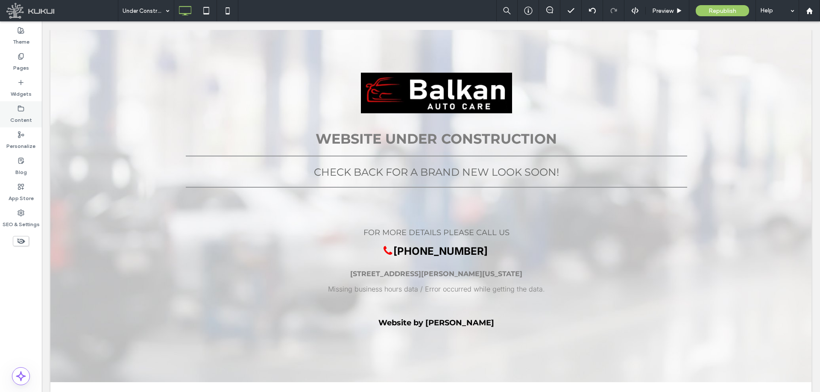
click at [18, 126] on div "Content" at bounding box center [21, 114] width 42 height 26
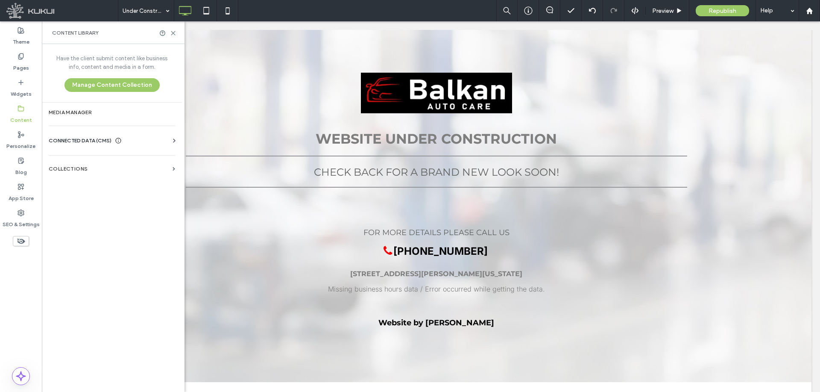
click at [90, 140] on span "CONNECTED DATA (CMS)" at bounding box center [80, 140] width 63 height 9
click at [103, 169] on section "Business Info" at bounding box center [114, 162] width 130 height 20
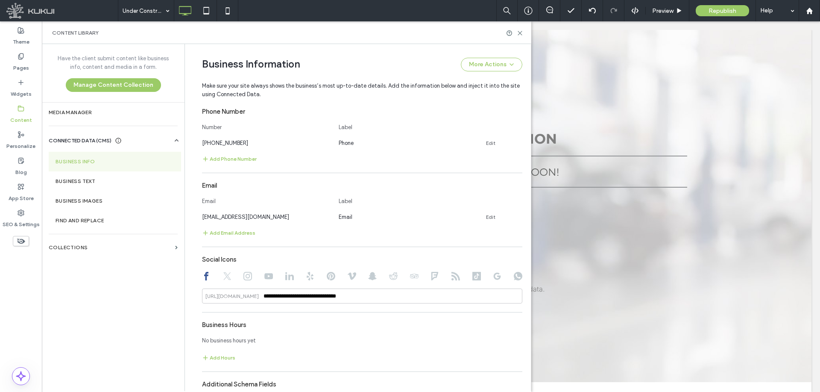
scroll to position [404, 0]
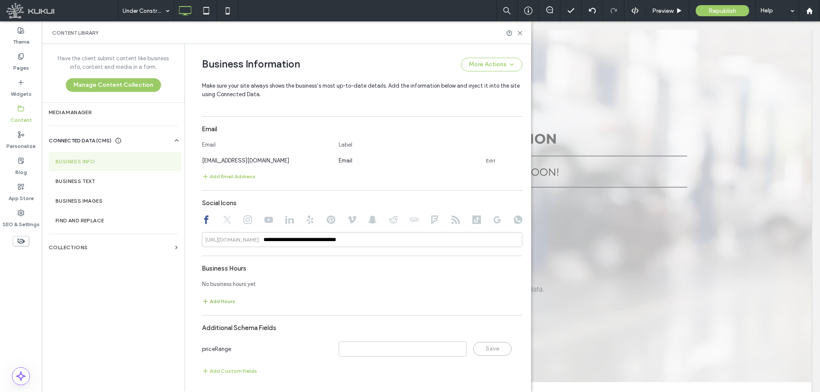
click at [222, 300] on button "Add Hours" at bounding box center [218, 301] width 33 height 10
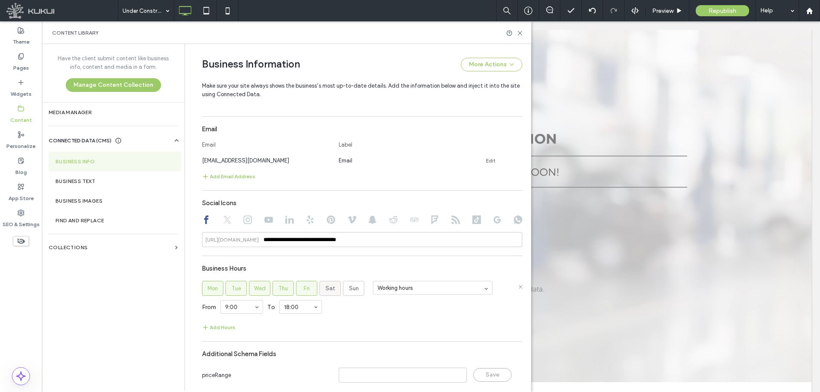
click at [327, 286] on span "Sat" at bounding box center [330, 288] width 10 height 9
click at [317, 325] on div "Add Hours" at bounding box center [362, 327] width 320 height 10
click at [519, 30] on icon at bounding box center [520, 33] width 6 height 6
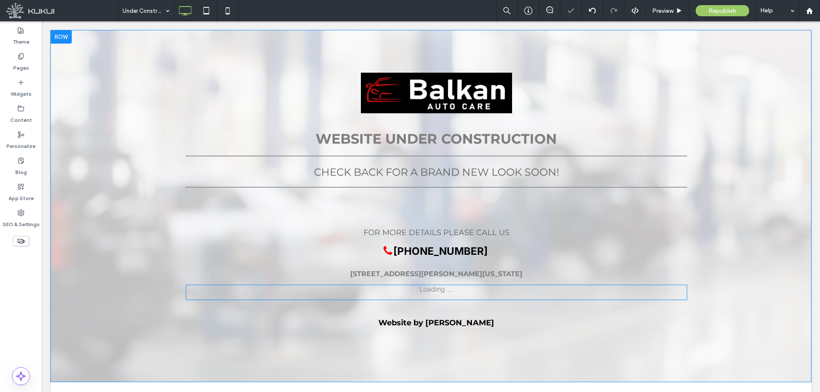
scroll to position [0, 0]
click at [419, 291] on span at bounding box center [436, 291] width 501 height 15
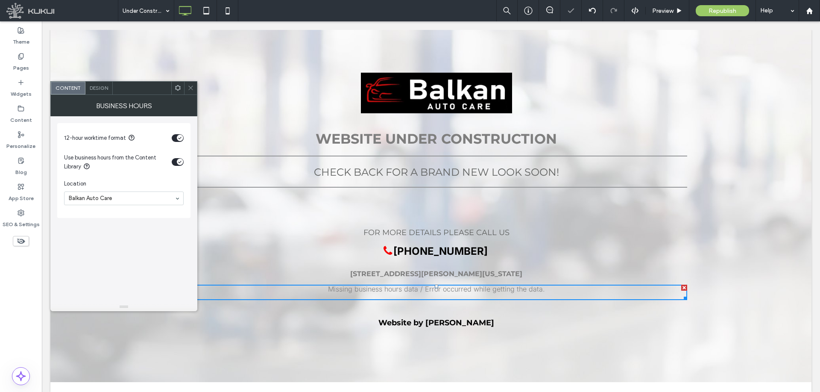
click at [181, 158] on div "toggle" at bounding box center [178, 162] width 12 height 8
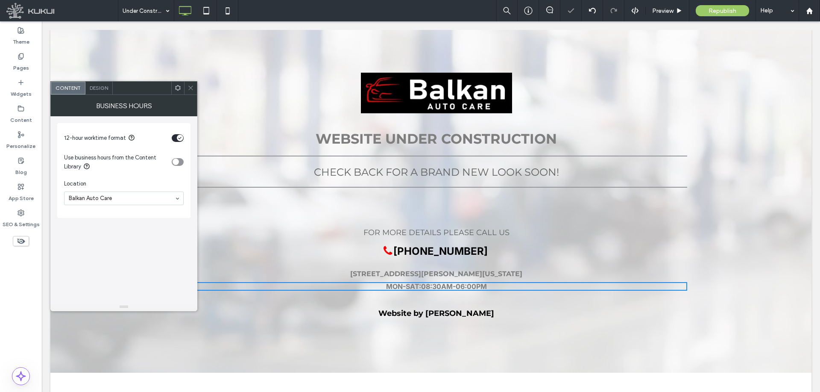
click at [191, 86] on icon at bounding box center [190, 88] width 6 height 6
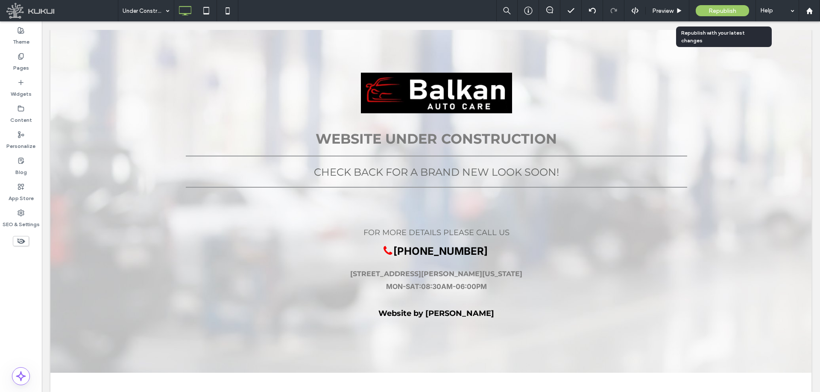
click at [712, 13] on span "Republish" at bounding box center [722, 10] width 28 height 7
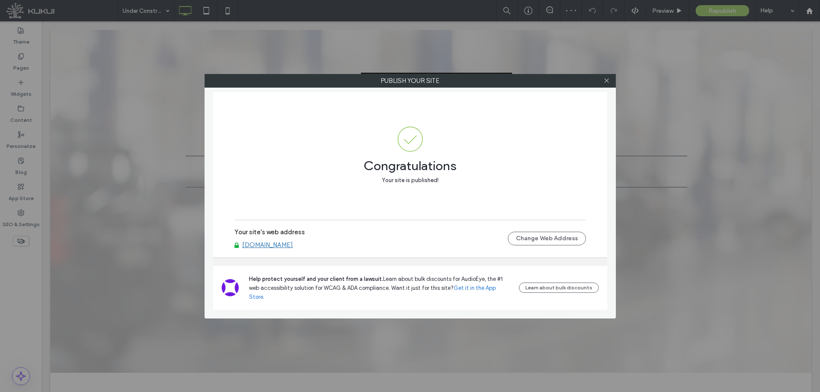
click at [305, 248] on div "Your site's web address [DOMAIN_NAME]" at bounding box center [370, 238] width 273 height 20
click at [293, 248] on link "[DOMAIN_NAME]" at bounding box center [267, 245] width 51 height 8
click at [605, 80] on icon at bounding box center [606, 80] width 6 height 6
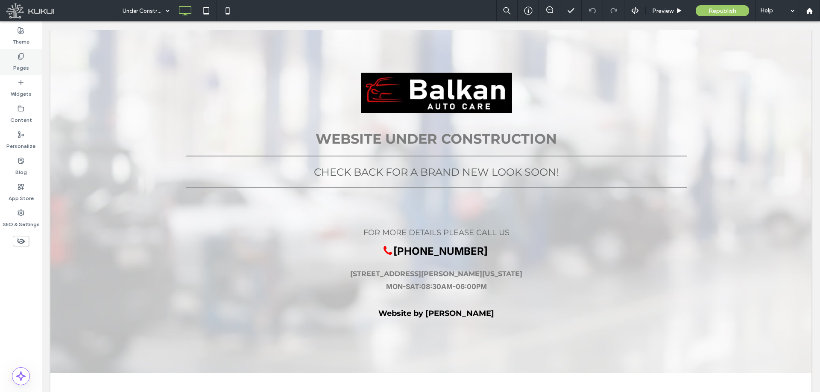
click at [23, 61] on label "Pages" at bounding box center [21, 66] width 16 height 12
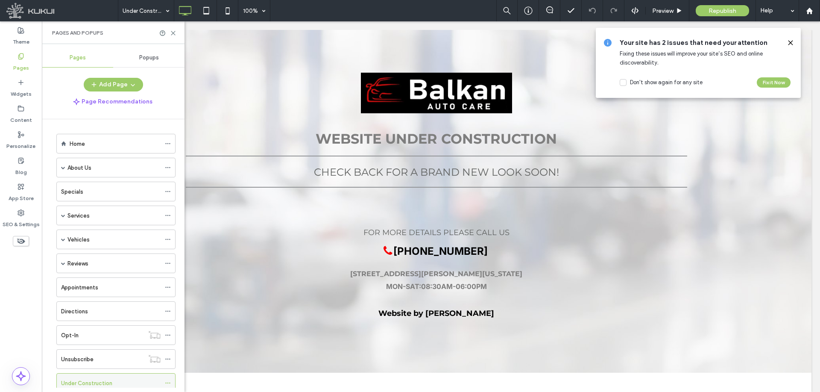
scroll to position [26, 0]
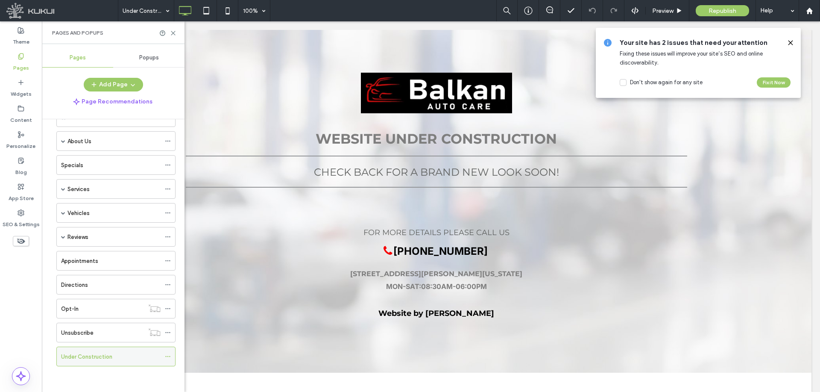
click at [171, 354] on div at bounding box center [170, 356] width 10 height 13
click at [169, 355] on icon at bounding box center [168, 356] width 6 height 6
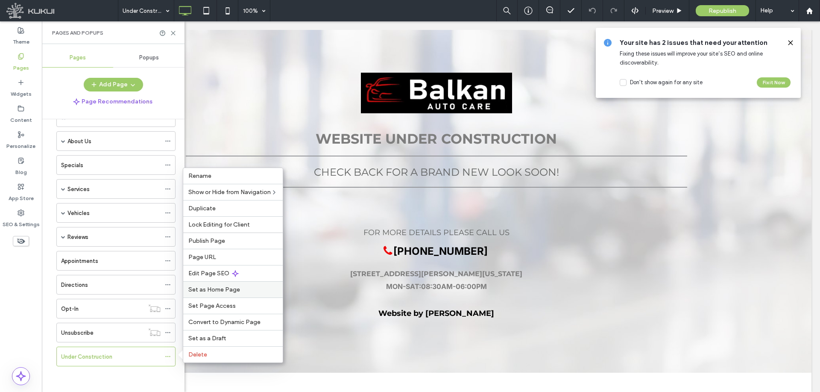
click at [219, 289] on span "Set as Home Page" at bounding box center [214, 289] width 52 height 7
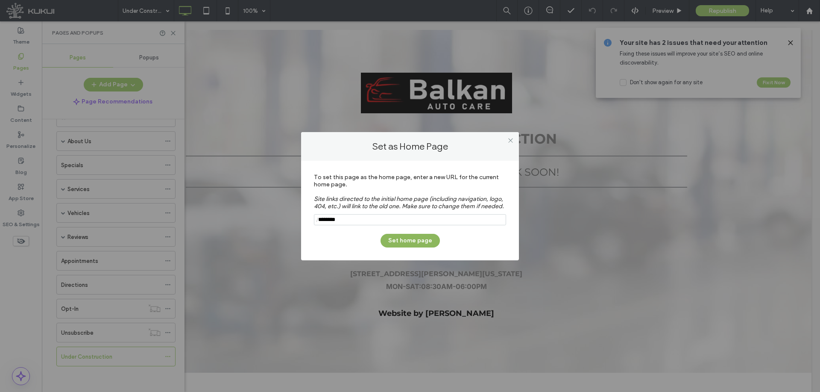
click at [411, 242] on button "Set home page" at bounding box center [409, 241] width 59 height 14
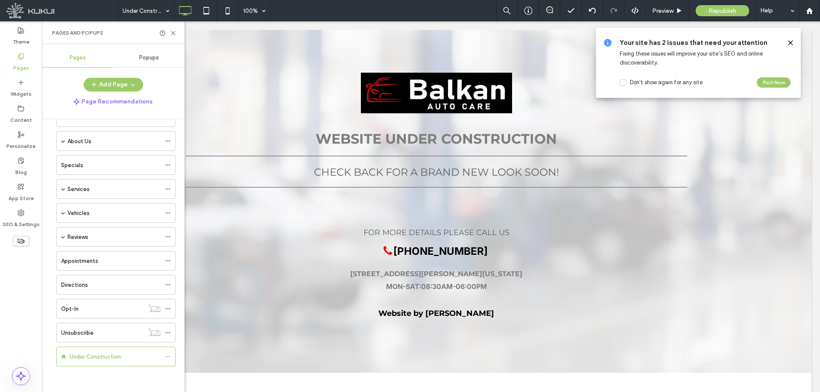
click at [792, 39] on icon at bounding box center [790, 42] width 7 height 7
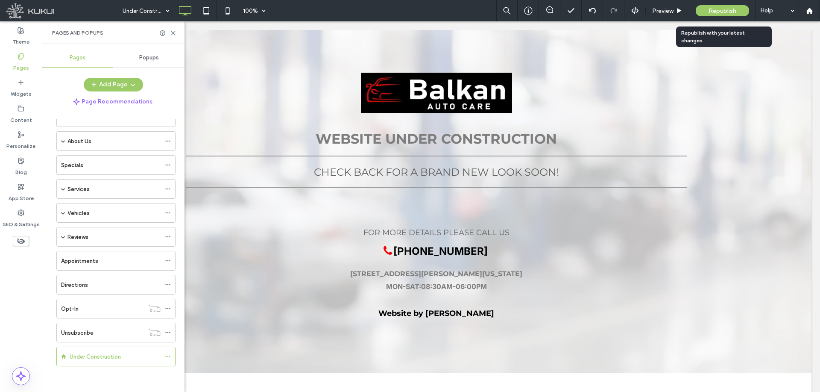
click at [715, 12] on span "Republish" at bounding box center [722, 10] width 28 height 7
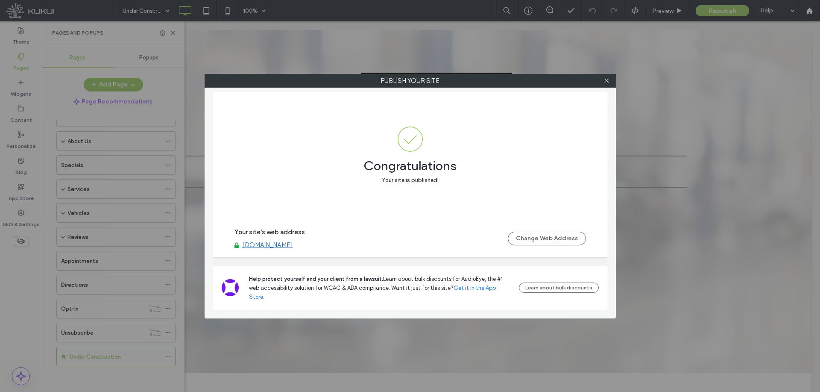
click at [293, 248] on link "[DOMAIN_NAME]" at bounding box center [267, 245] width 51 height 8
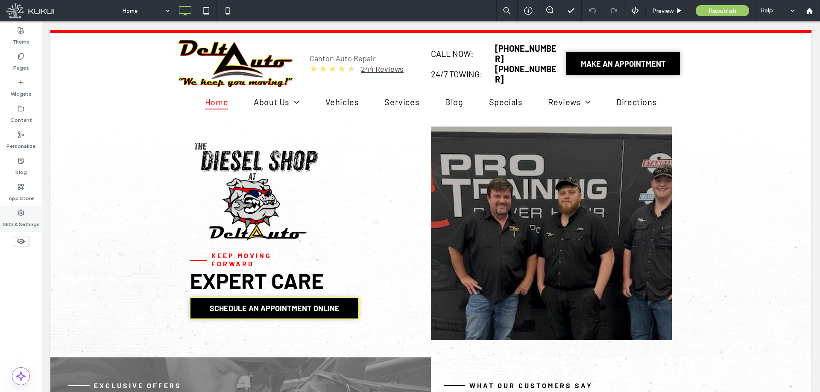
drag, startPoint x: 22, startPoint y: 212, endPoint x: 29, endPoint y: 211, distance: 7.0
click at [22, 212] on use at bounding box center [21, 213] width 6 height 6
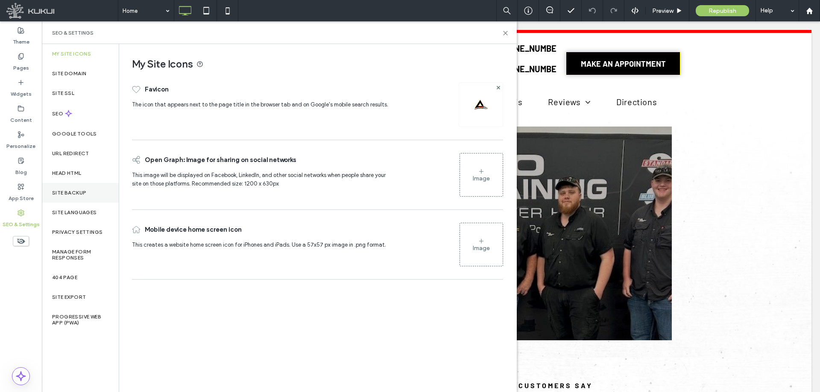
click at [76, 184] on div "Site Backup" at bounding box center [80, 193] width 77 height 20
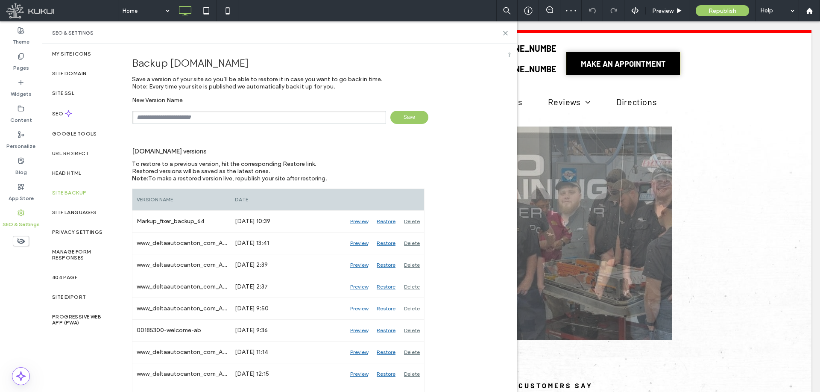
click at [260, 114] on input "text" at bounding box center [259, 117] width 254 height 13
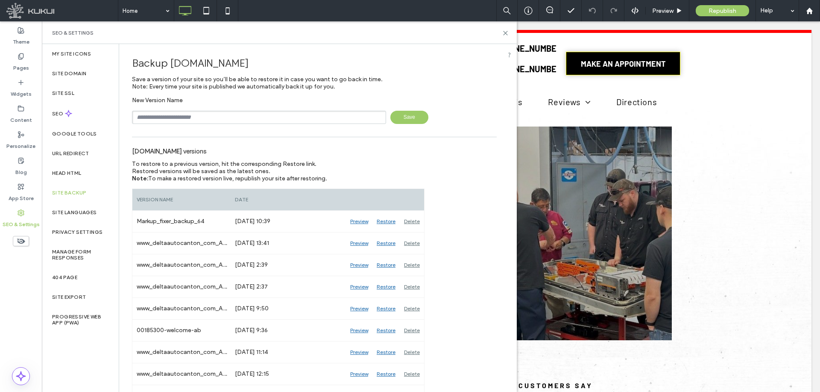
paste input "********"
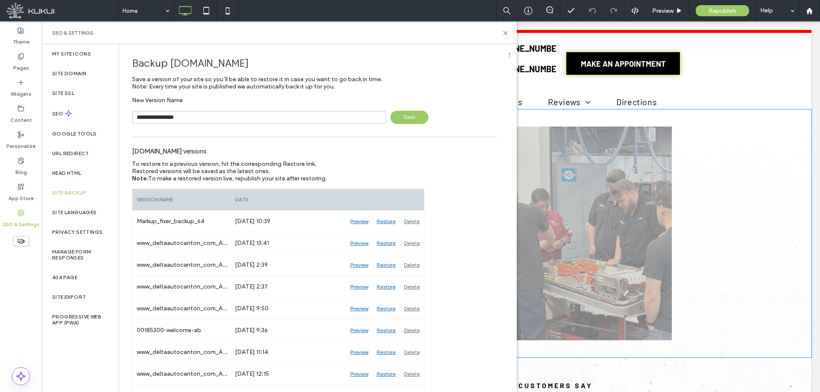
type input "**********"
